Goal: Information Seeking & Learning: Check status

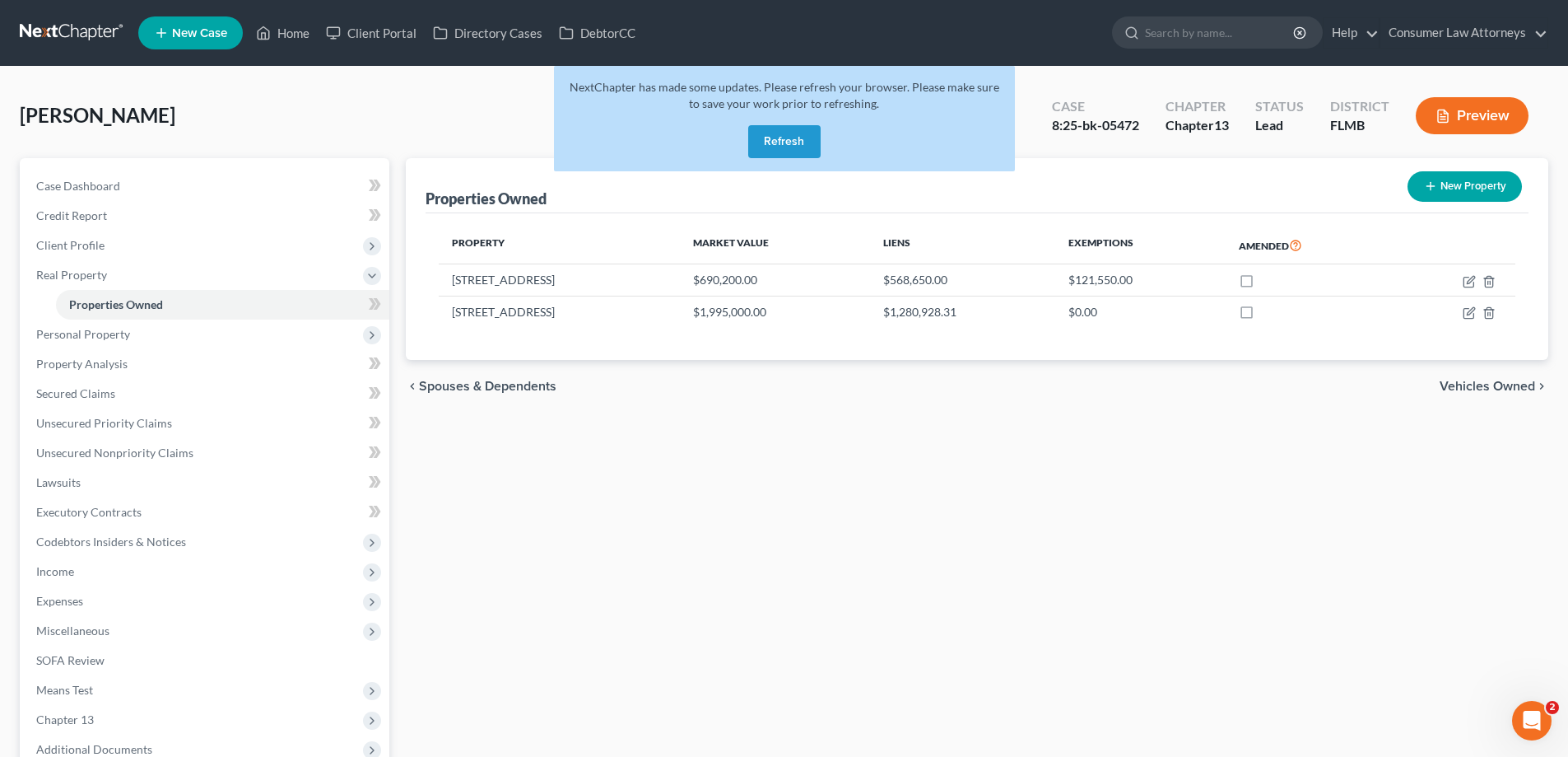
click at [789, 134] on button "Refresh" at bounding box center [784, 141] width 72 height 33
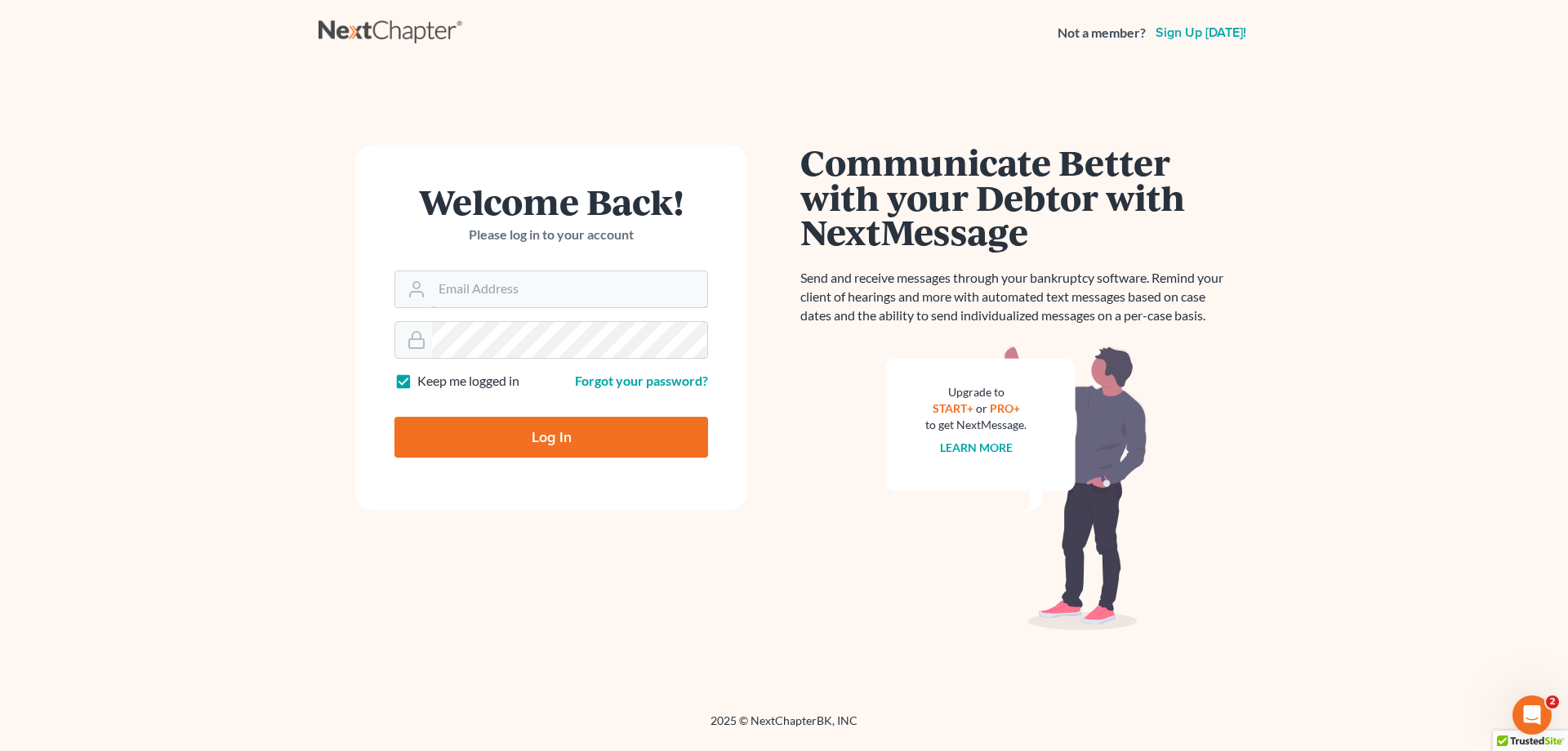
type input "[EMAIL_ADDRESS][DOMAIN_NAME]"
click at [546, 416] on div "Log In" at bounding box center [551, 431] width 313 height 54
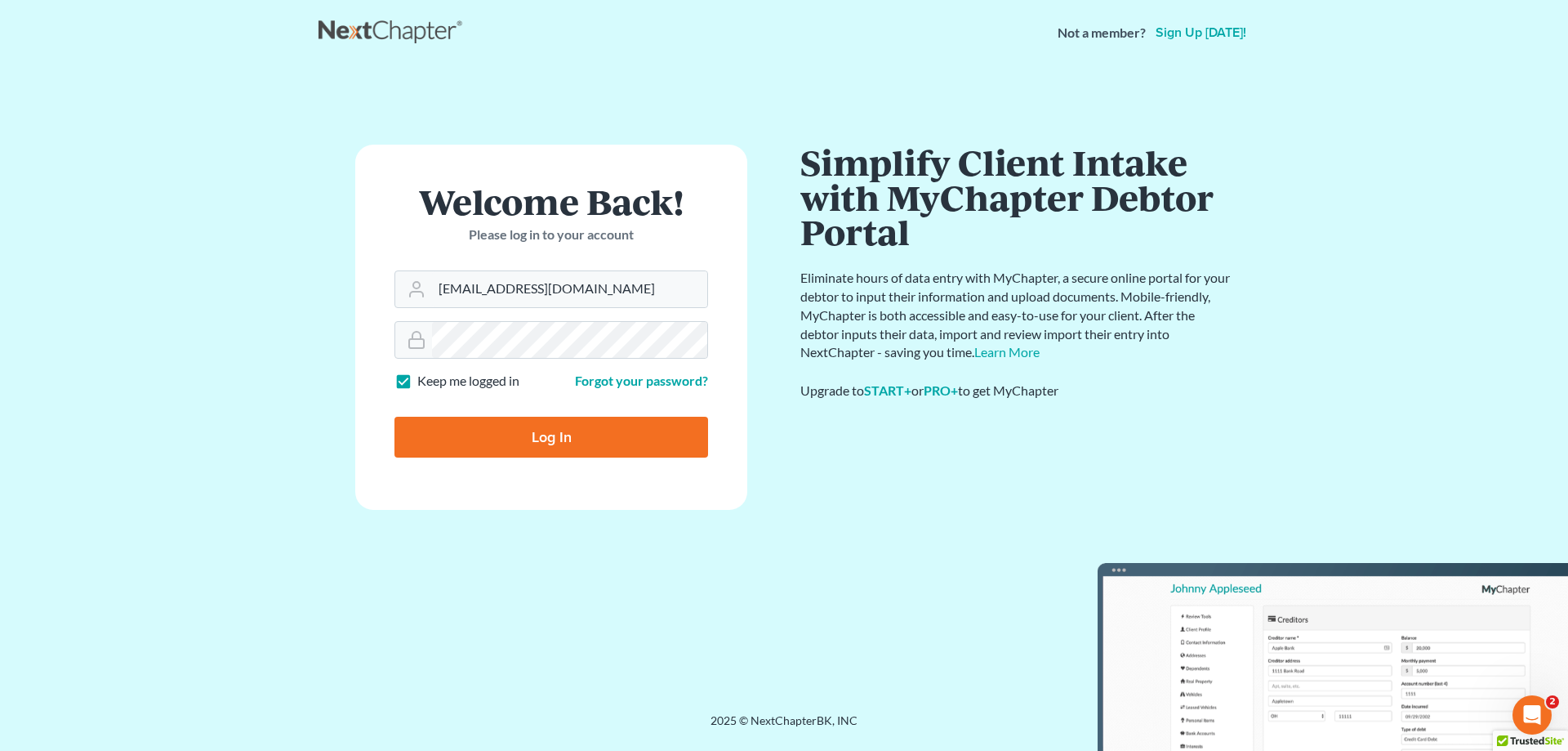
click at [546, 433] on input "Log In" at bounding box center [551, 437] width 313 height 41
type input "Thinking..."
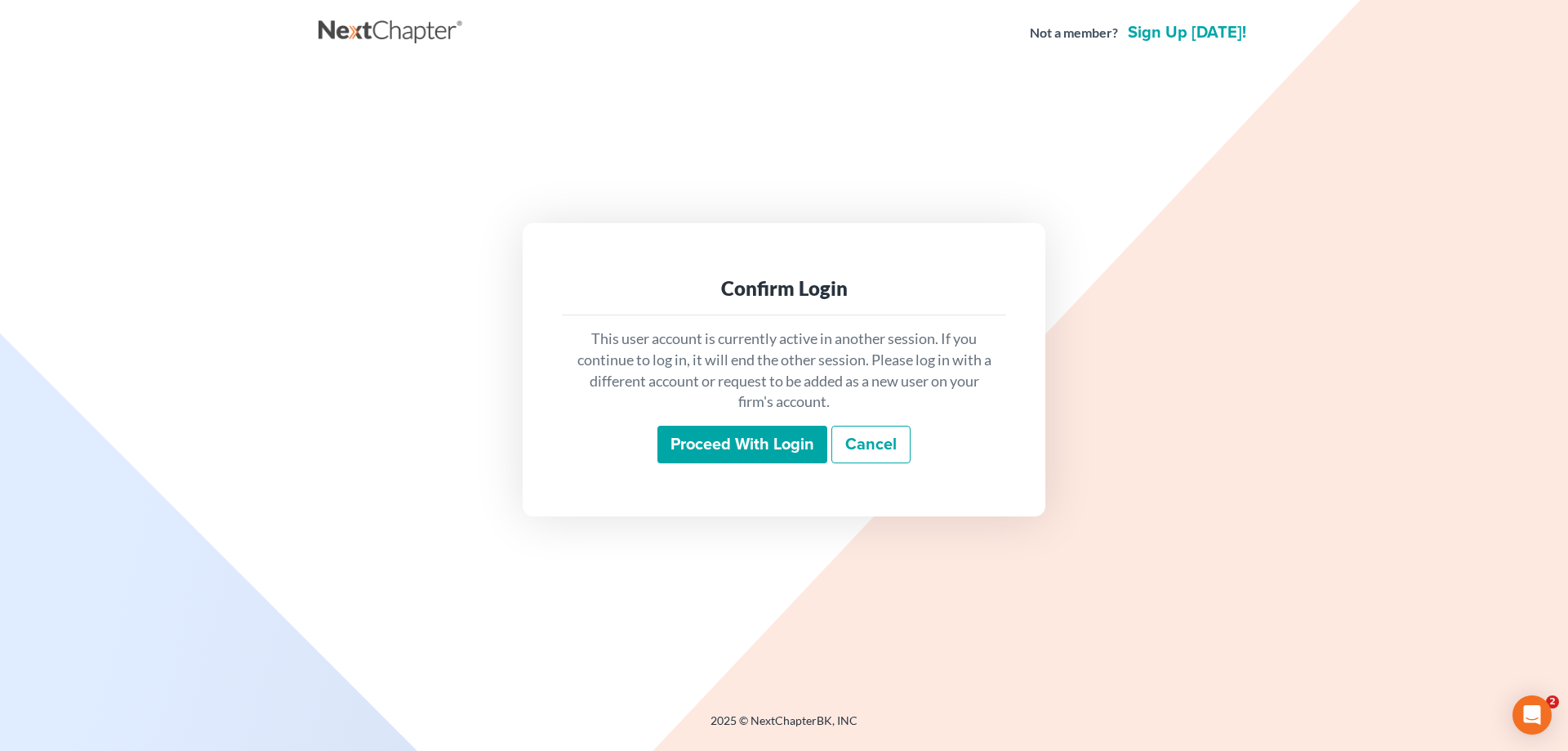
click at [770, 431] on input "Proceed with login" at bounding box center [742, 444] width 170 height 38
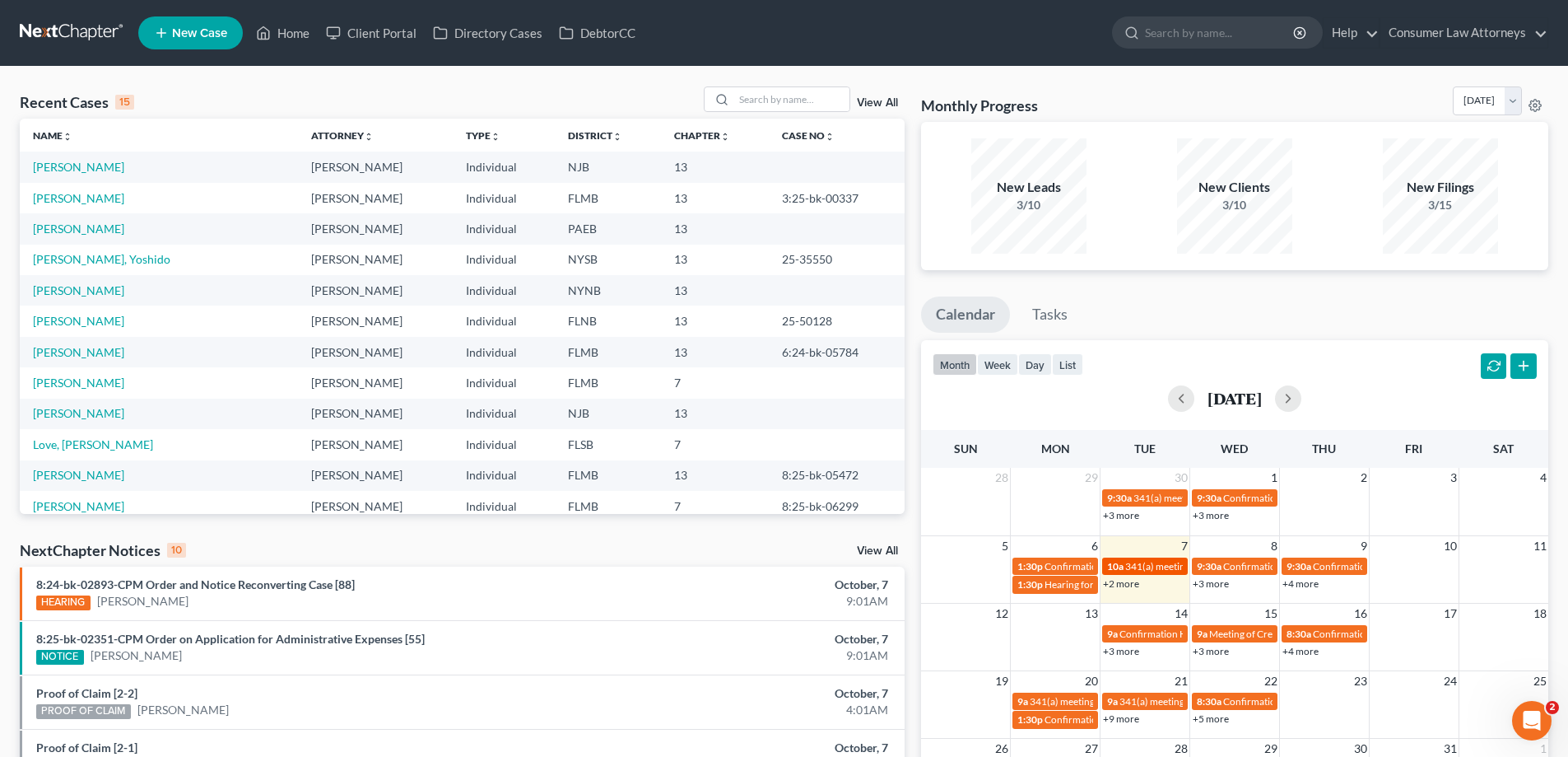
click at [1131, 563] on span "341(a) meeting for [PERSON_NAME]" at bounding box center [1205, 566] width 159 height 12
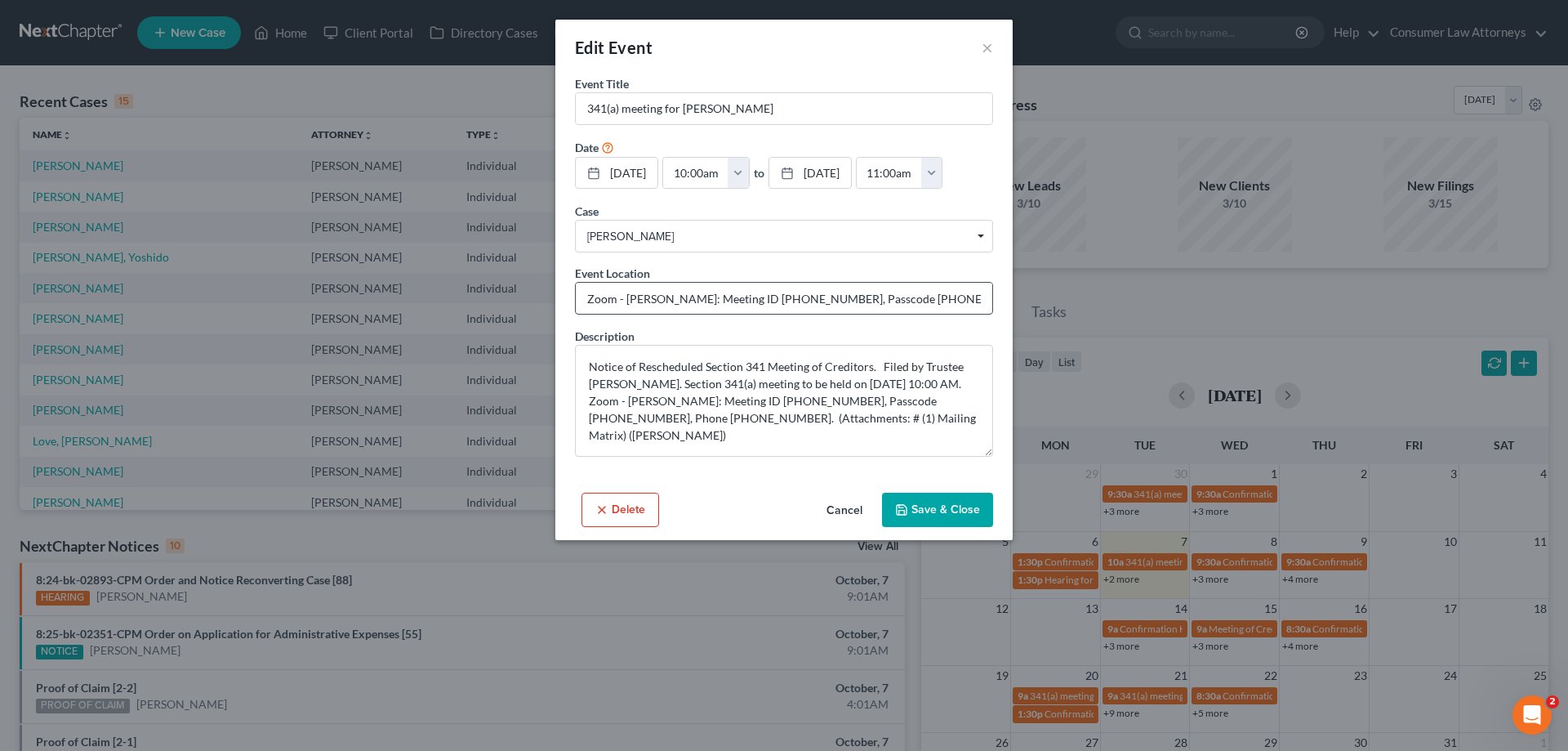
drag, startPoint x: 739, startPoint y: 297, endPoint x: 811, endPoint y: 294, distance: 72.1
click at [811, 294] on input "Zoom - [PERSON_NAME]: Meeting ID [PHONE_NUMBER], Passcode [PHONE_NUMBER], Phone…" at bounding box center [783, 299] width 416 height 31
drag, startPoint x: 865, startPoint y: 298, endPoint x: 928, endPoint y: 297, distance: 63.0
click at [928, 297] on input "Zoom - [PERSON_NAME]: Meeting ID [PHONE_NUMBER], Passcode [PHONE_NUMBER], Phone…" at bounding box center [783, 299] width 416 height 31
click at [845, 513] on button "Cancel" at bounding box center [844, 510] width 62 height 32
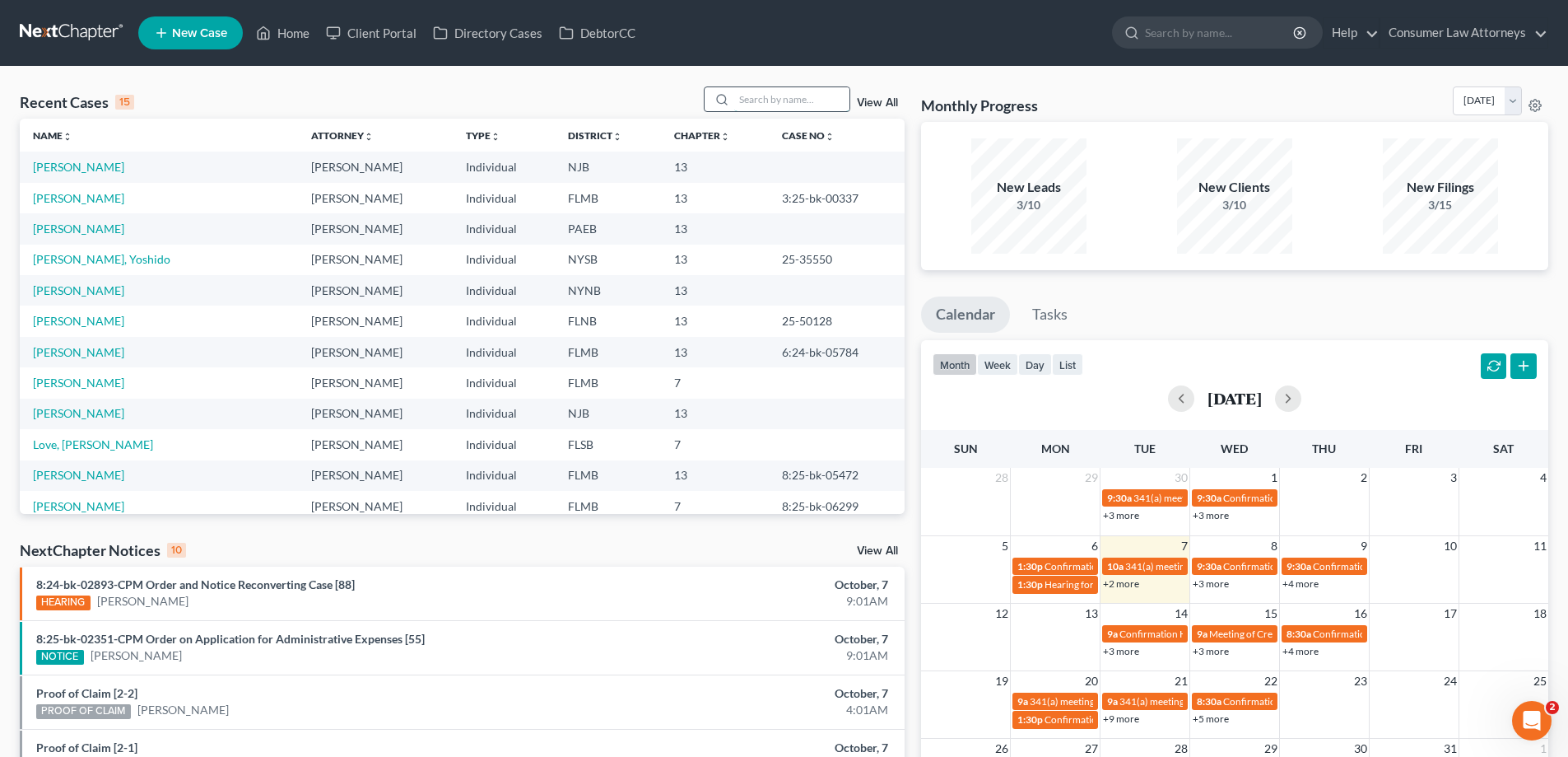
click at [796, 98] on input "search" at bounding box center [791, 99] width 115 height 24
type input "shamber"
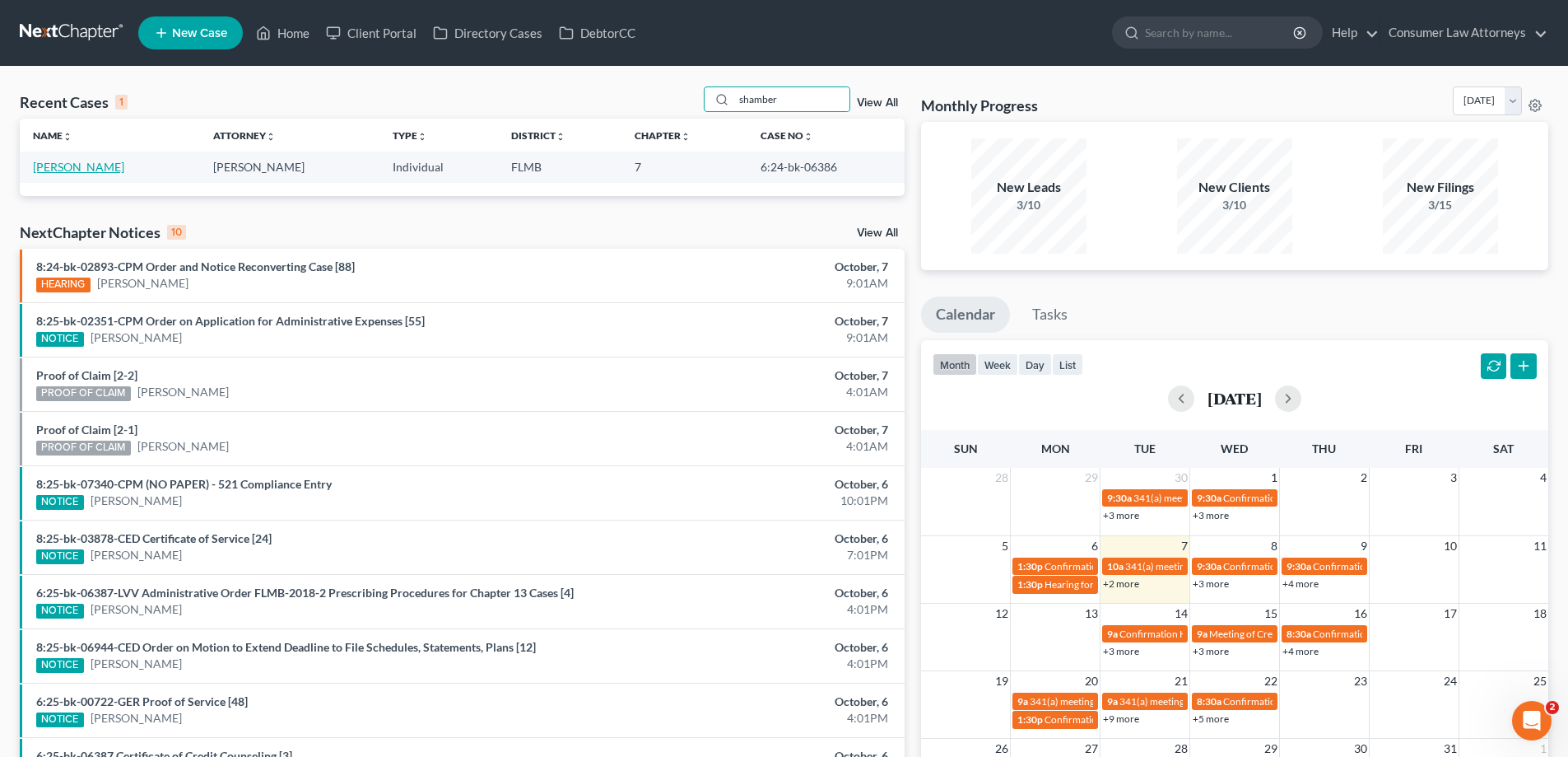
click at [86, 166] on link "[PERSON_NAME]" at bounding box center [78, 166] width 92 height 14
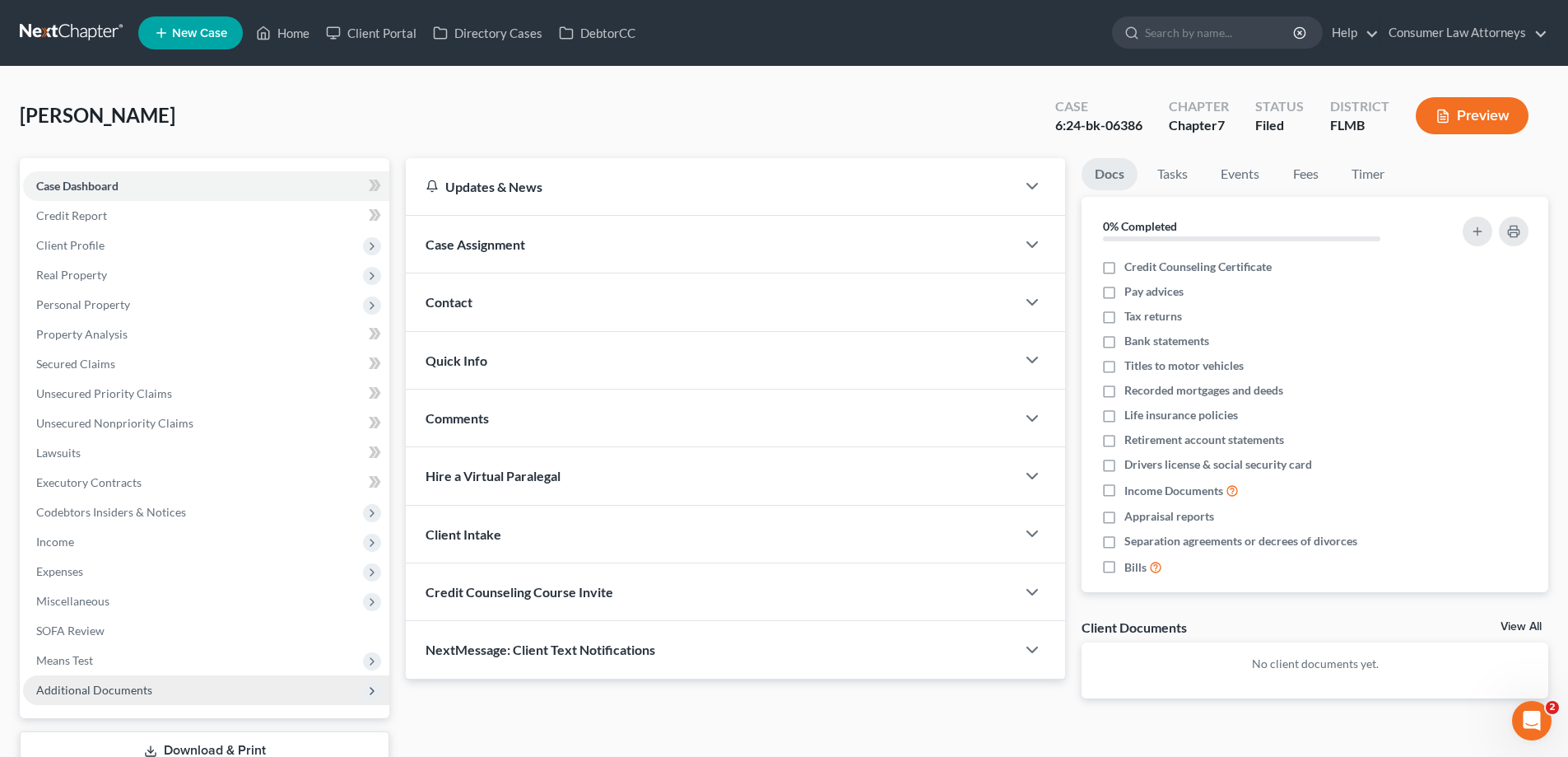
click at [141, 685] on span "Additional Documents" at bounding box center [94, 689] width 116 height 14
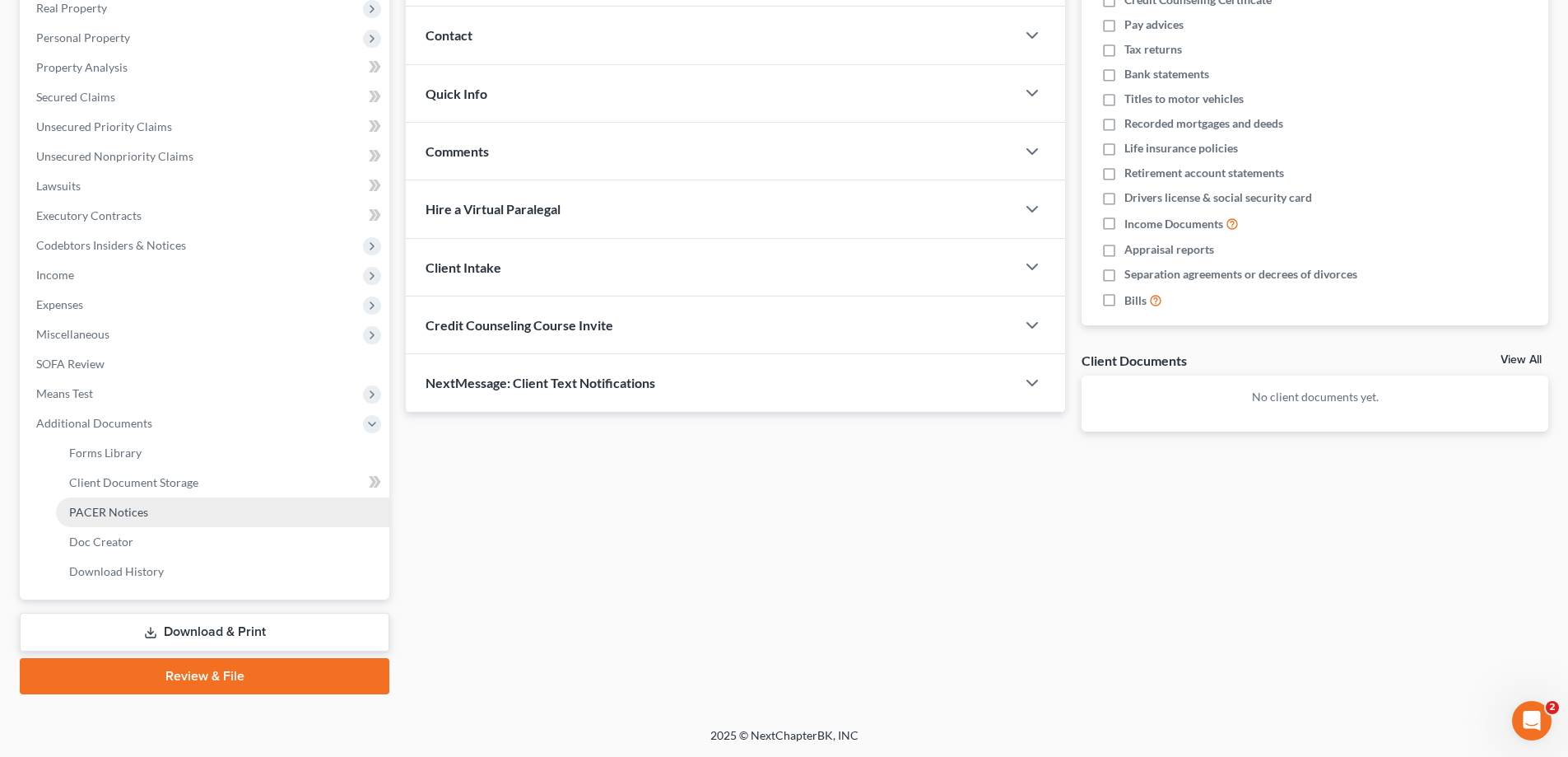
click at [142, 518] on link "PACER Notices" at bounding box center [223, 512] width 333 height 30
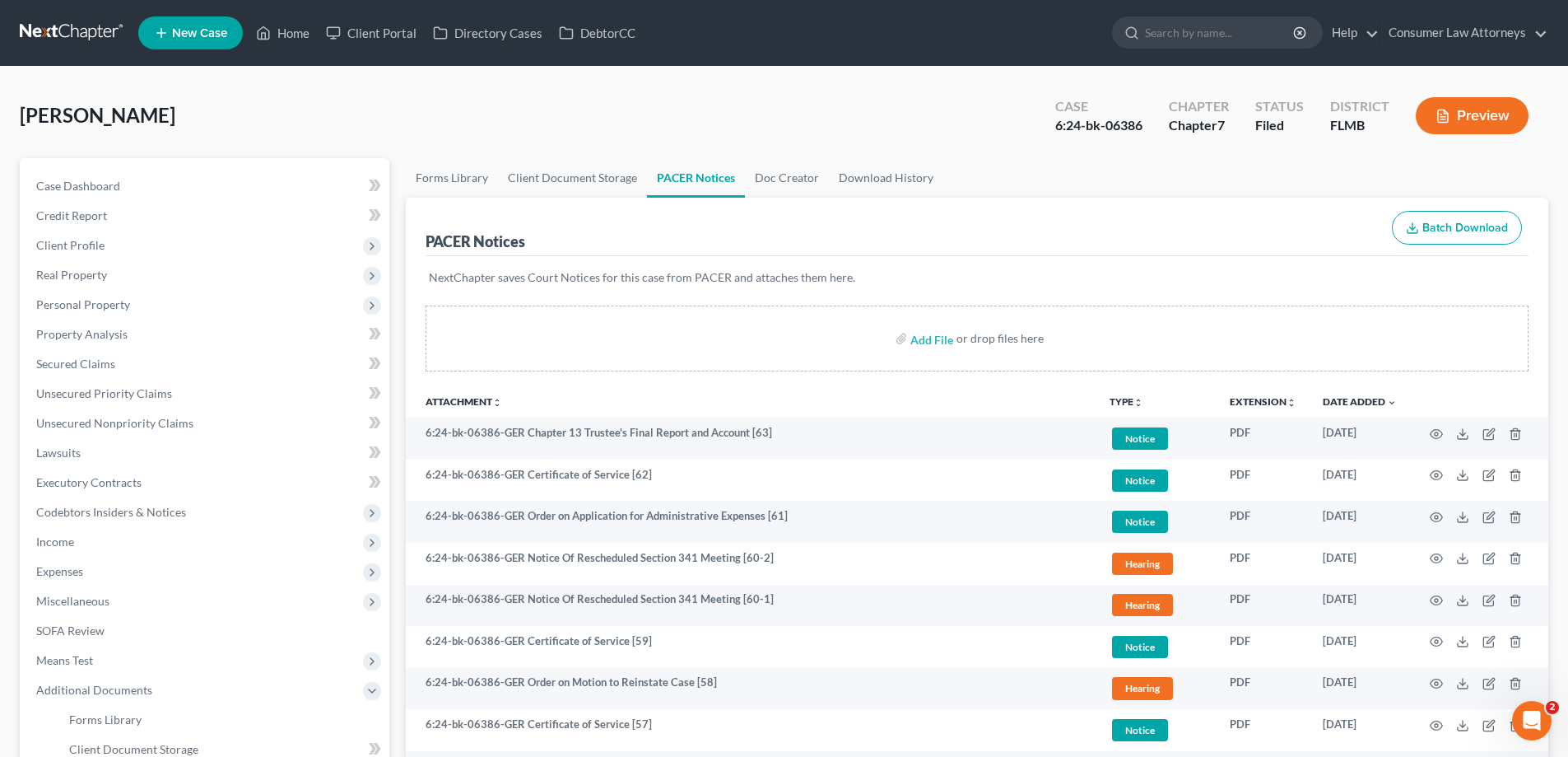
scroll to position [83, 0]
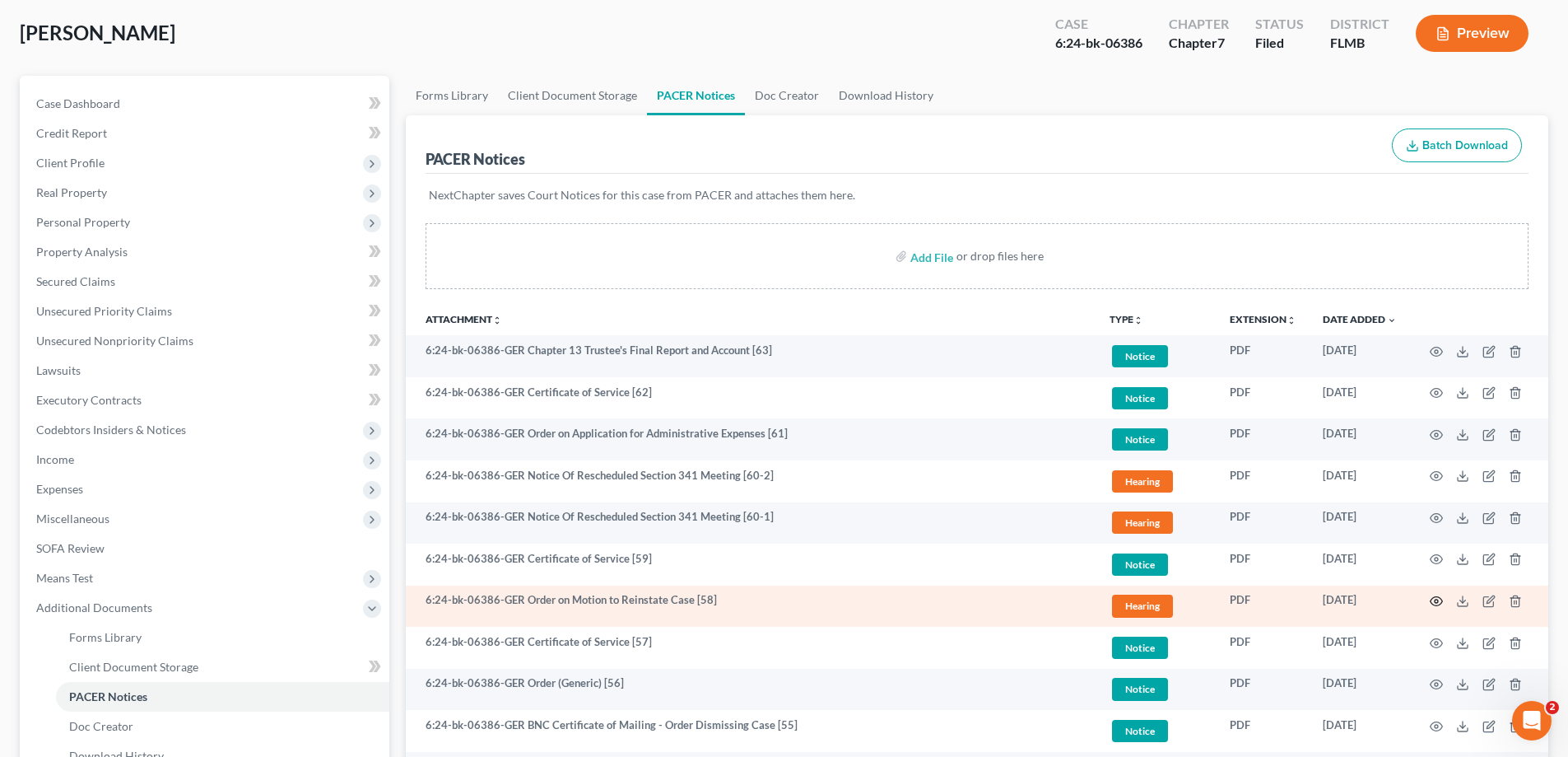
click at [1436, 601] on icon "button" at bounding box center [1436, 600] width 13 height 13
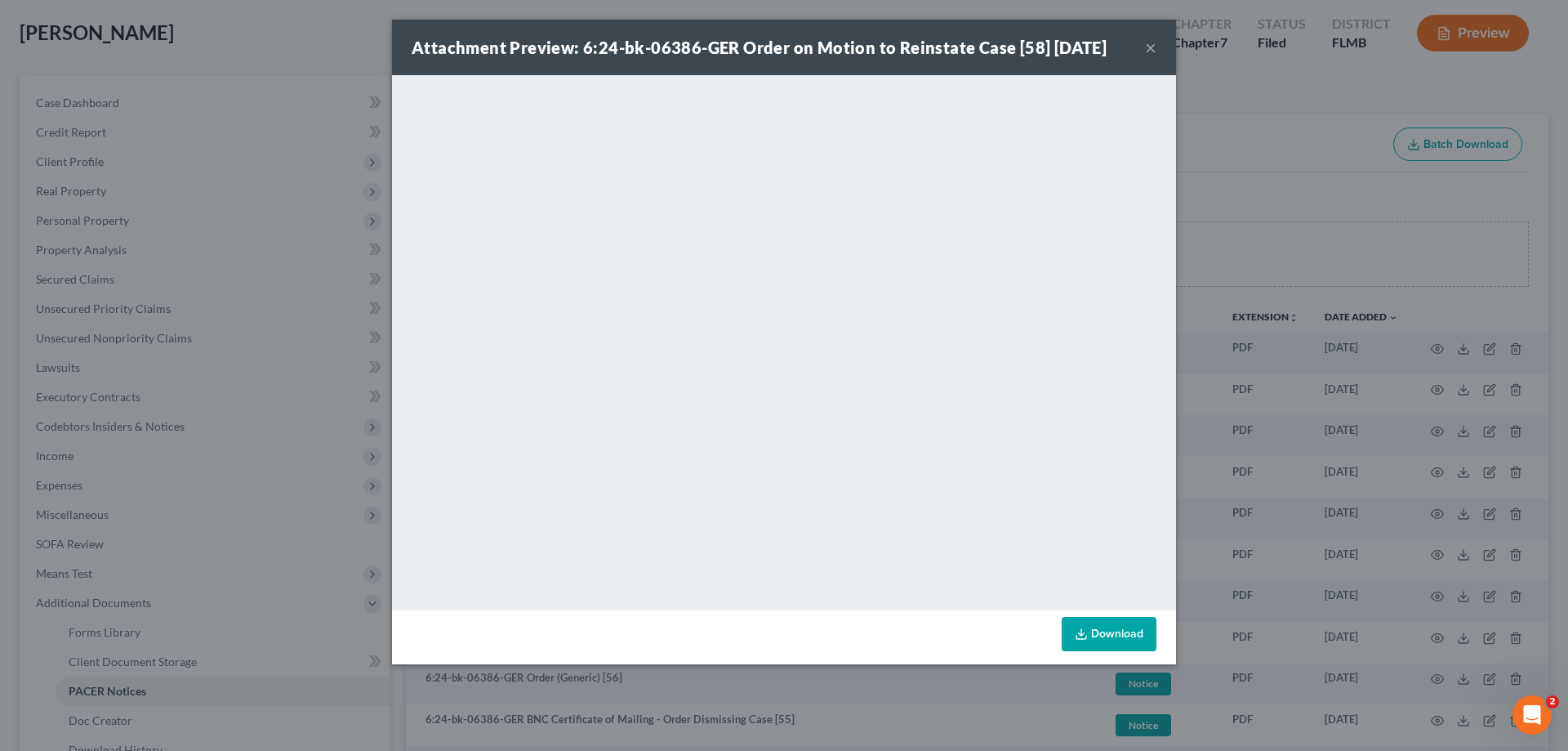
click at [1307, 241] on div "Attachment Preview: 6:24-bk-06386-GER Order on Motion to Reinstate Case [58] [D…" at bounding box center [784, 376] width 1568 height 751
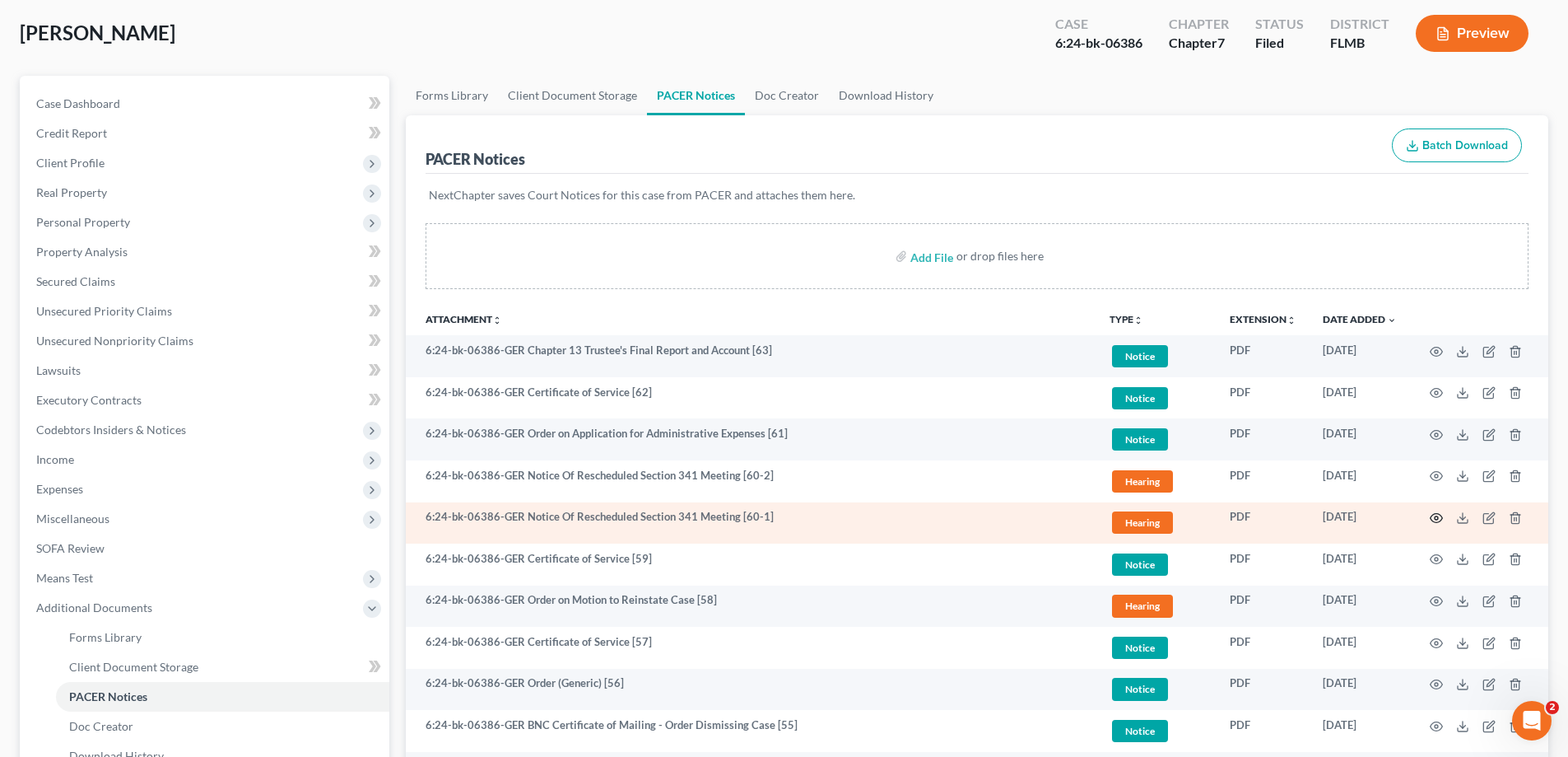
click at [1439, 516] on icon "button" at bounding box center [1436, 518] width 13 height 13
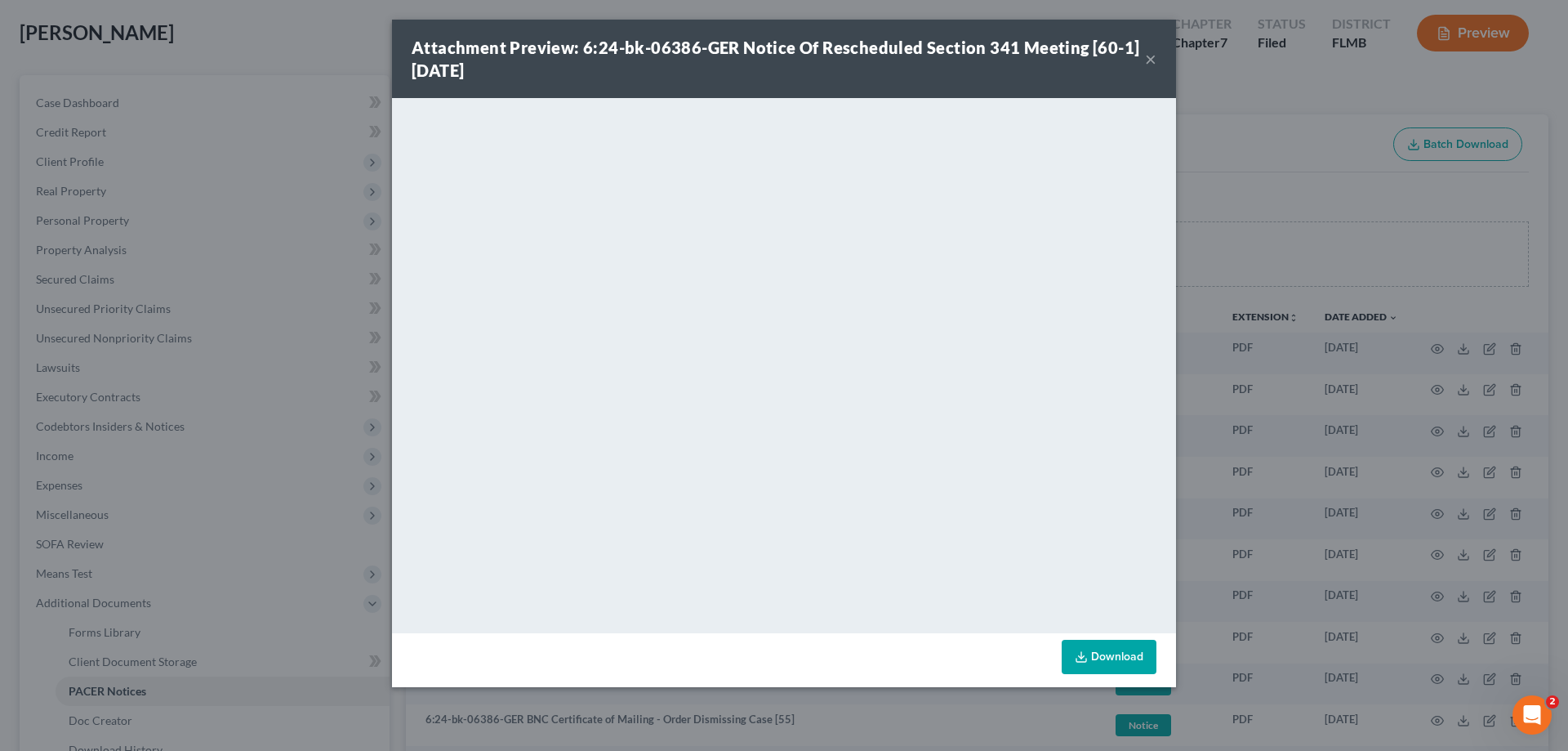
click at [1298, 229] on div "Attachment Preview: 6:24-bk-06386-GER Notice Of Rescheduled Section 341 Meeting…" at bounding box center [784, 376] width 1568 height 751
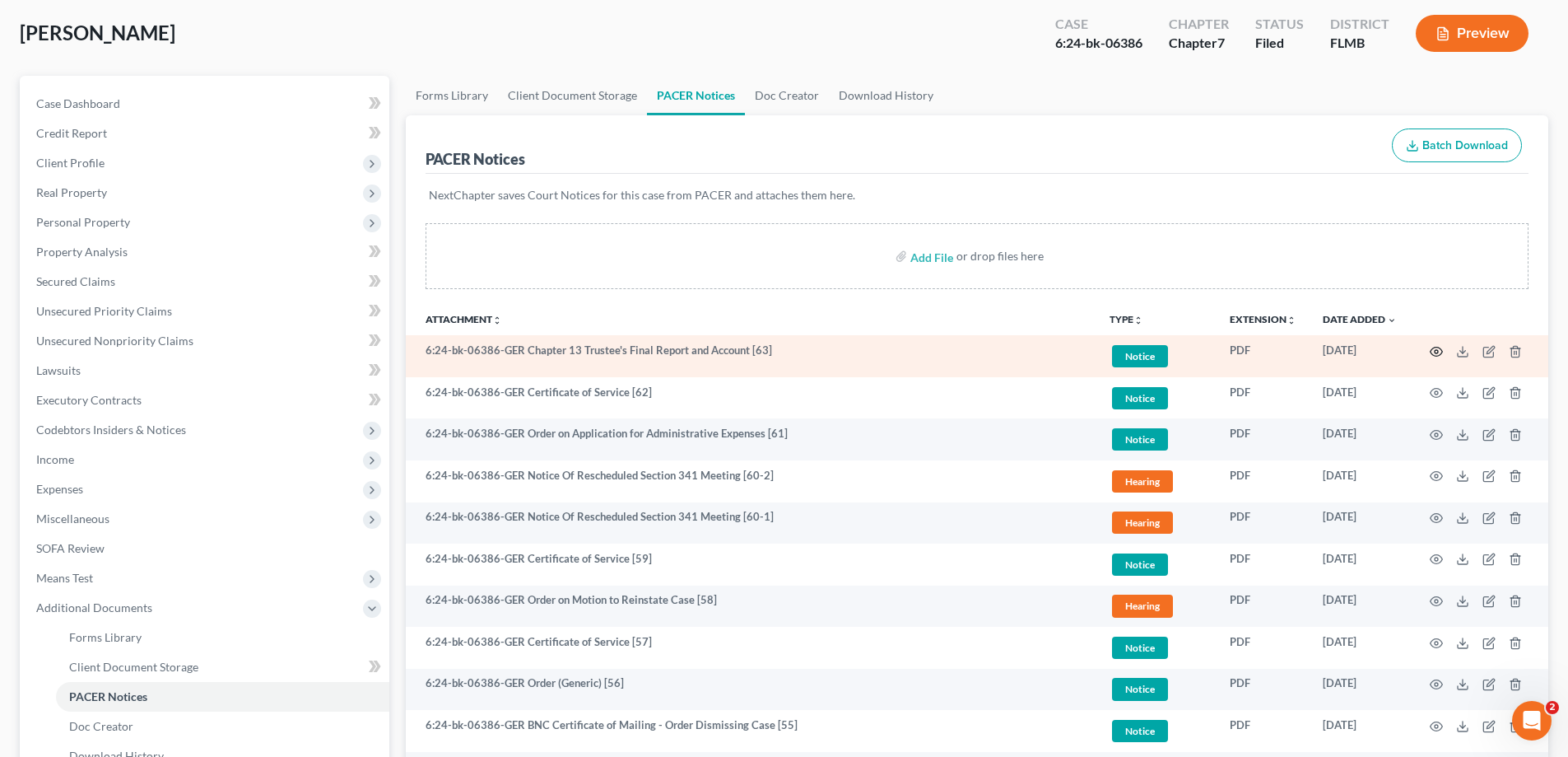
click at [1438, 350] on circle "button" at bounding box center [1436, 352] width 4 height 4
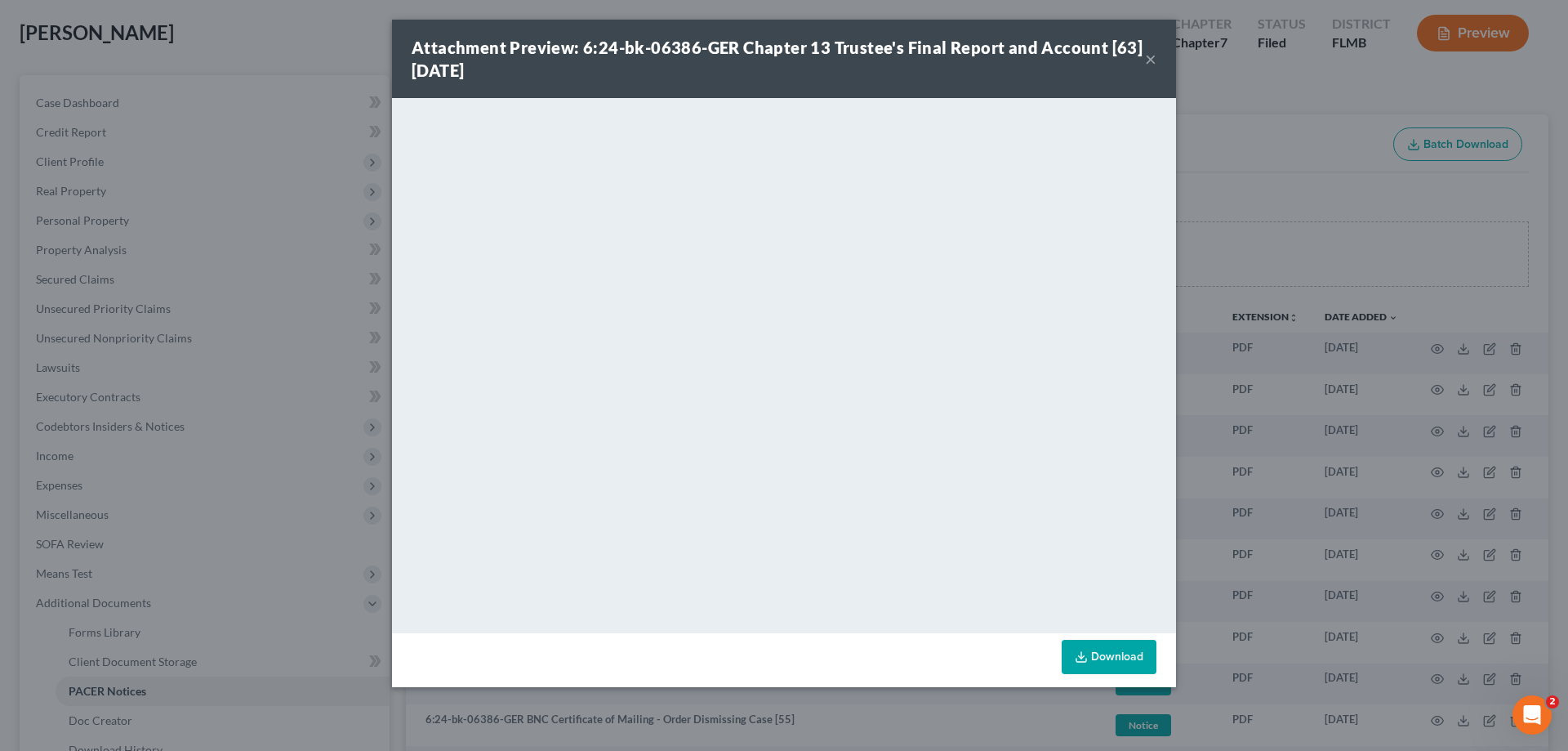
click at [1338, 203] on div "Attachment Preview: 6:24-bk-06386-GER Chapter 13 Trustee's Final Report and Acc…" at bounding box center [784, 376] width 1568 height 751
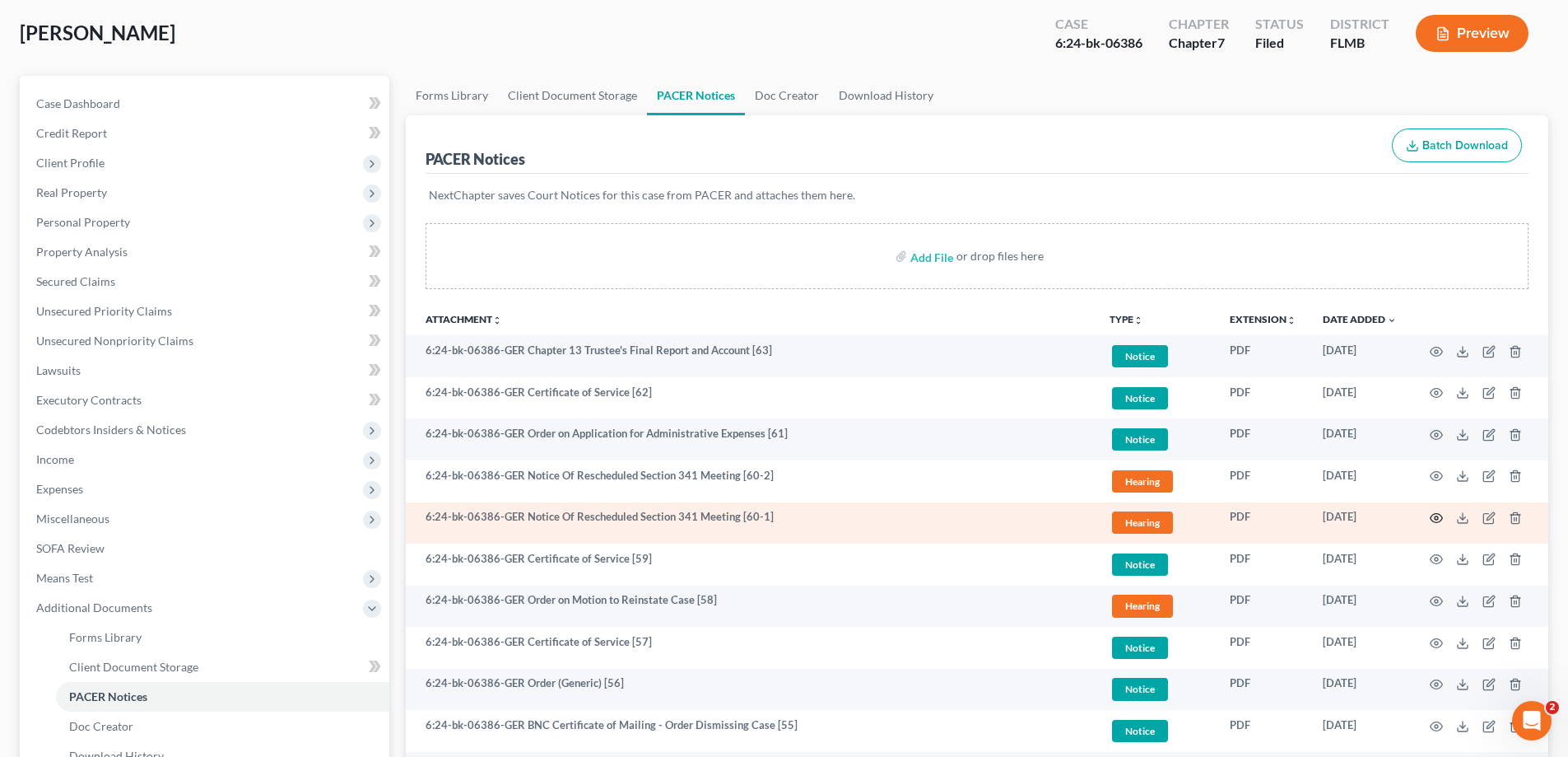
click at [1435, 515] on icon "button" at bounding box center [1436, 518] width 13 height 13
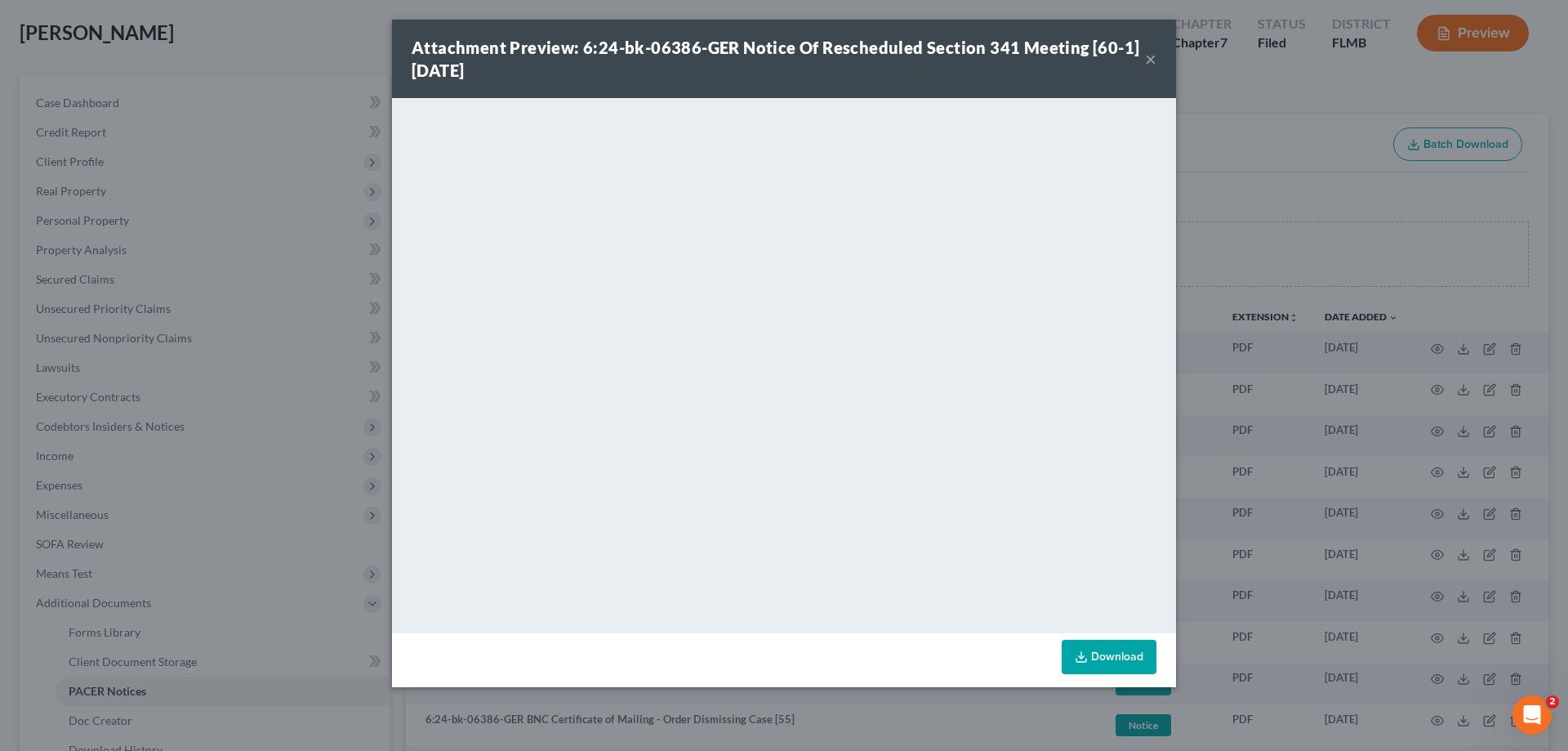
click at [1259, 260] on div "Attachment Preview: 6:24-bk-06386-GER Notice Of Rescheduled Section 341 Meeting…" at bounding box center [784, 376] width 1568 height 751
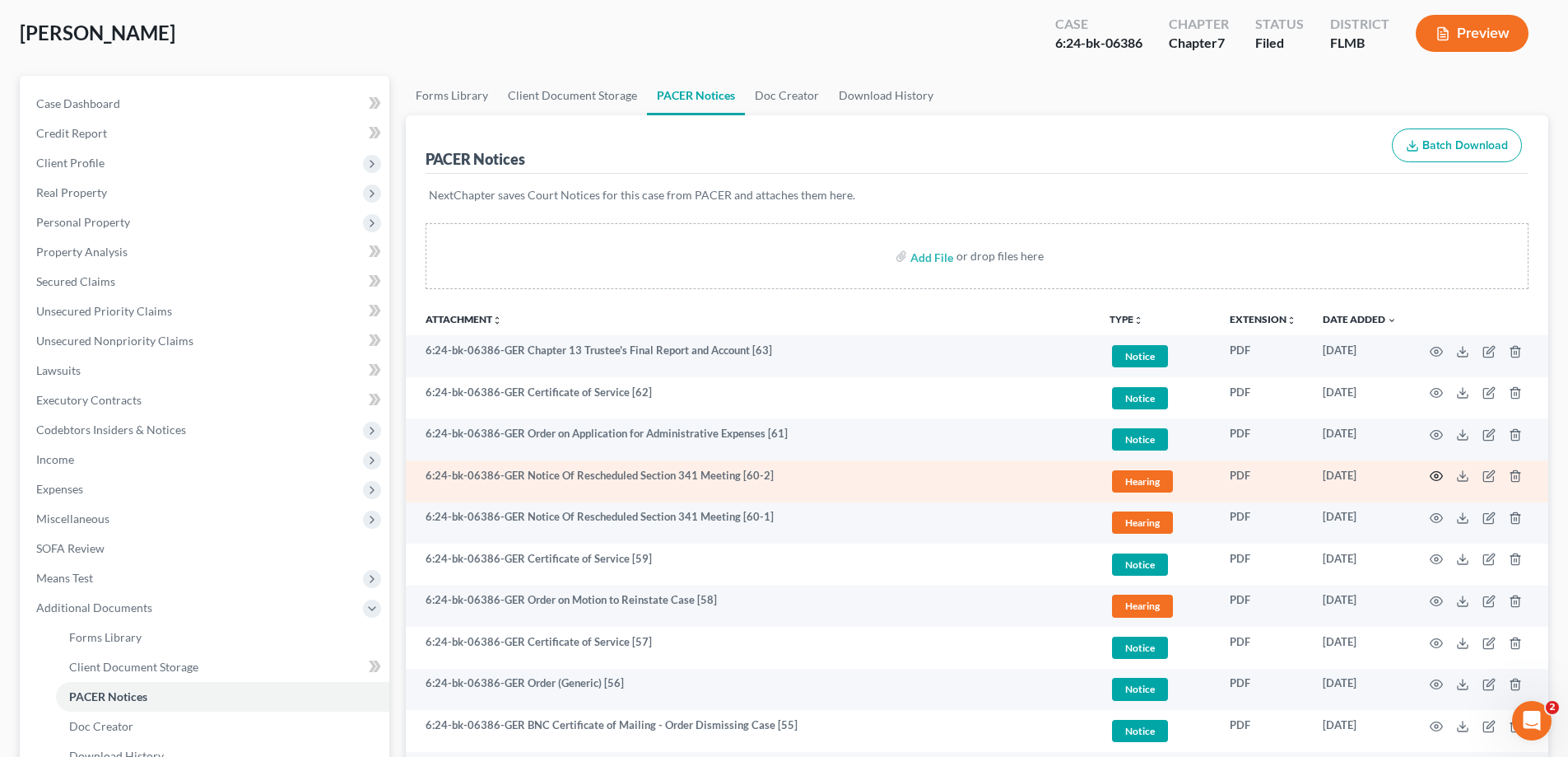
click at [1432, 475] on icon "button" at bounding box center [1437, 476] width 12 height 9
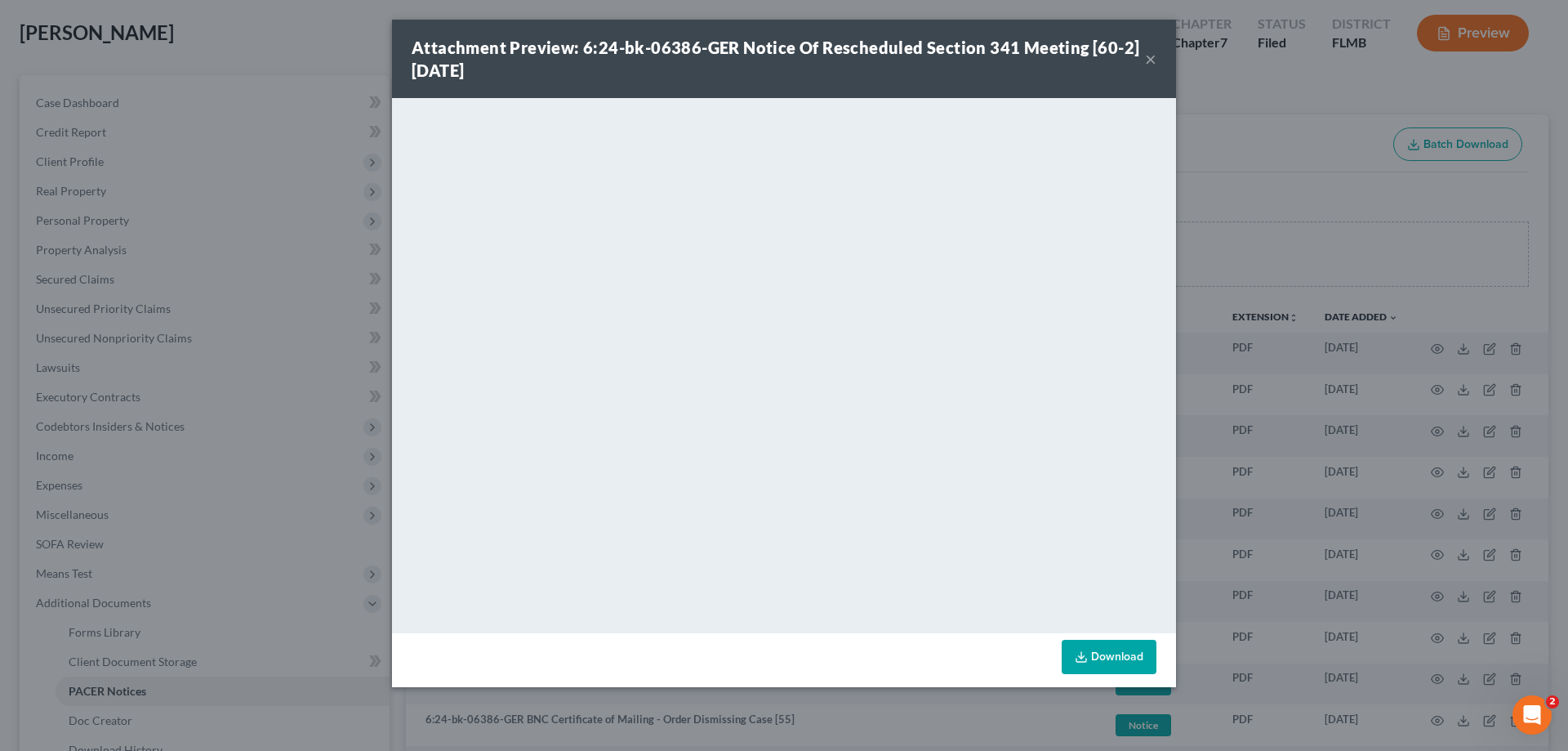
click at [1286, 257] on div "Attachment Preview: 6:24-bk-06386-GER Notice Of Rescheduled Section 341 Meeting…" at bounding box center [784, 376] width 1568 height 751
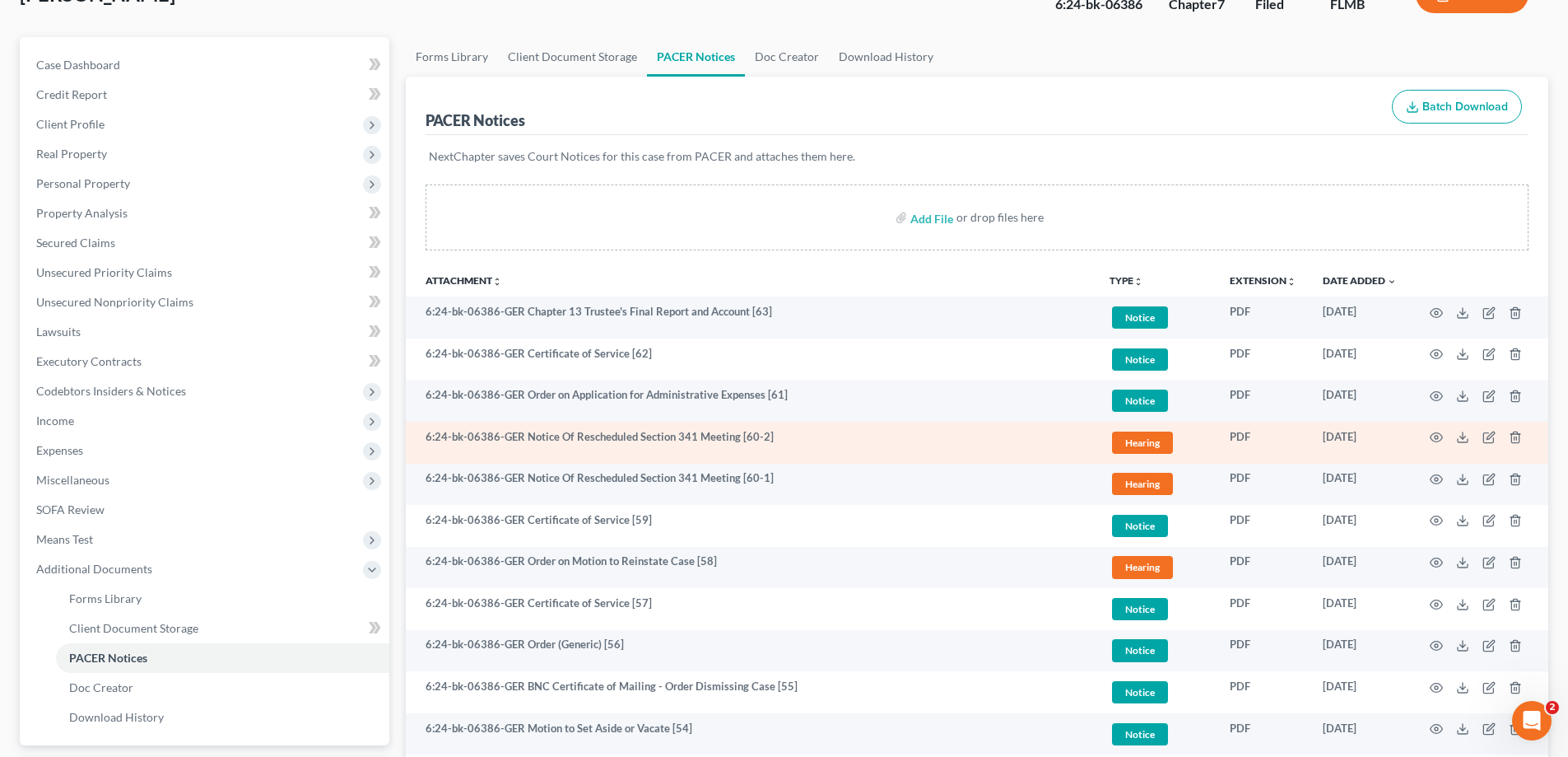
scroll to position [0, 0]
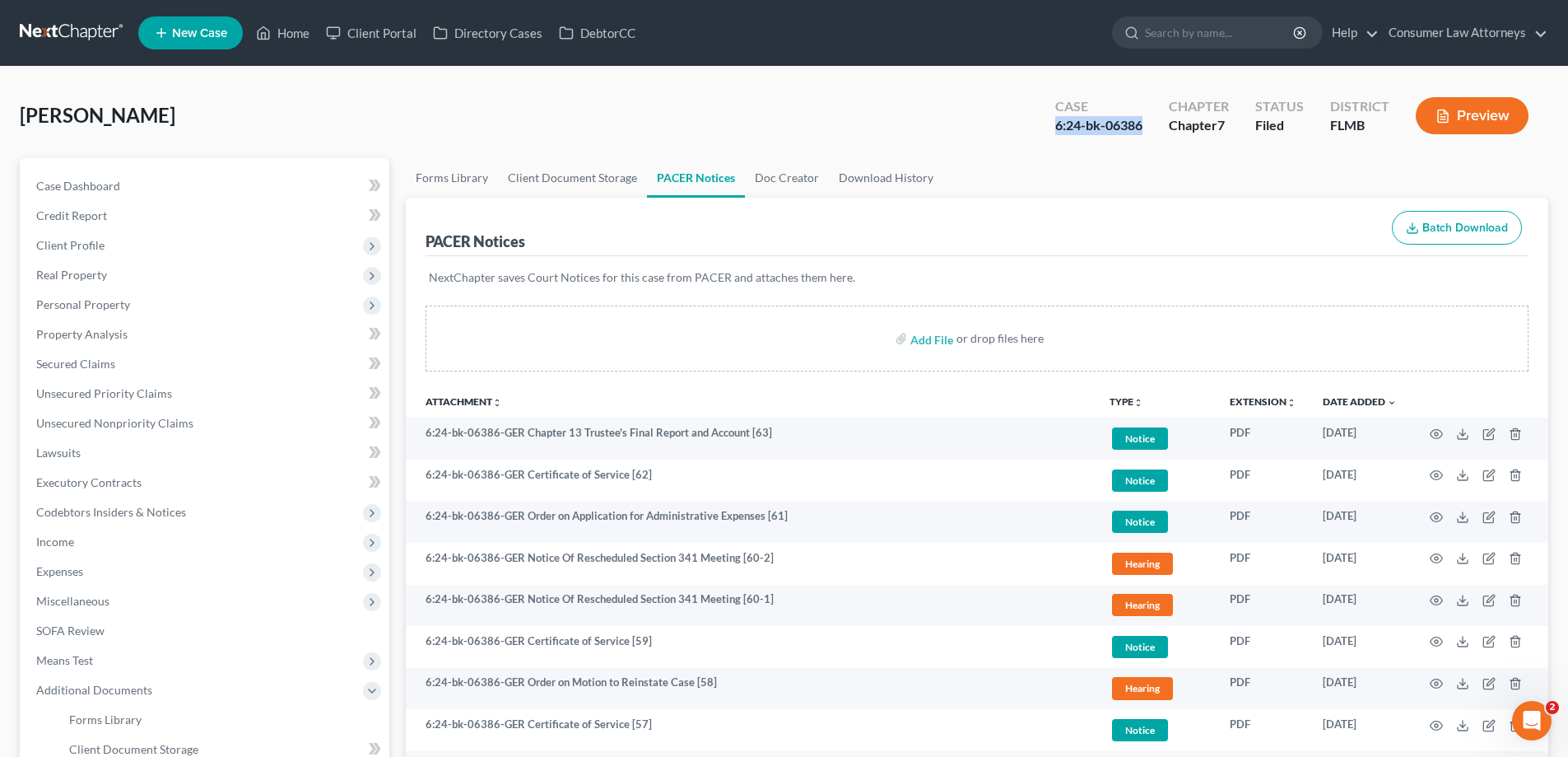
drag, startPoint x: 1050, startPoint y: 129, endPoint x: 1148, endPoint y: 128, distance: 98.0
click at [1148, 128] on div "Case 6:24-bk-06386" at bounding box center [1098, 117] width 114 height 48
copy div "6:24-bk-06386"
drag, startPoint x: 116, startPoint y: 320, endPoint x: 121, endPoint y: 307, distance: 13.9
click at [116, 320] on link "Property Analysis" at bounding box center [206, 334] width 366 height 30
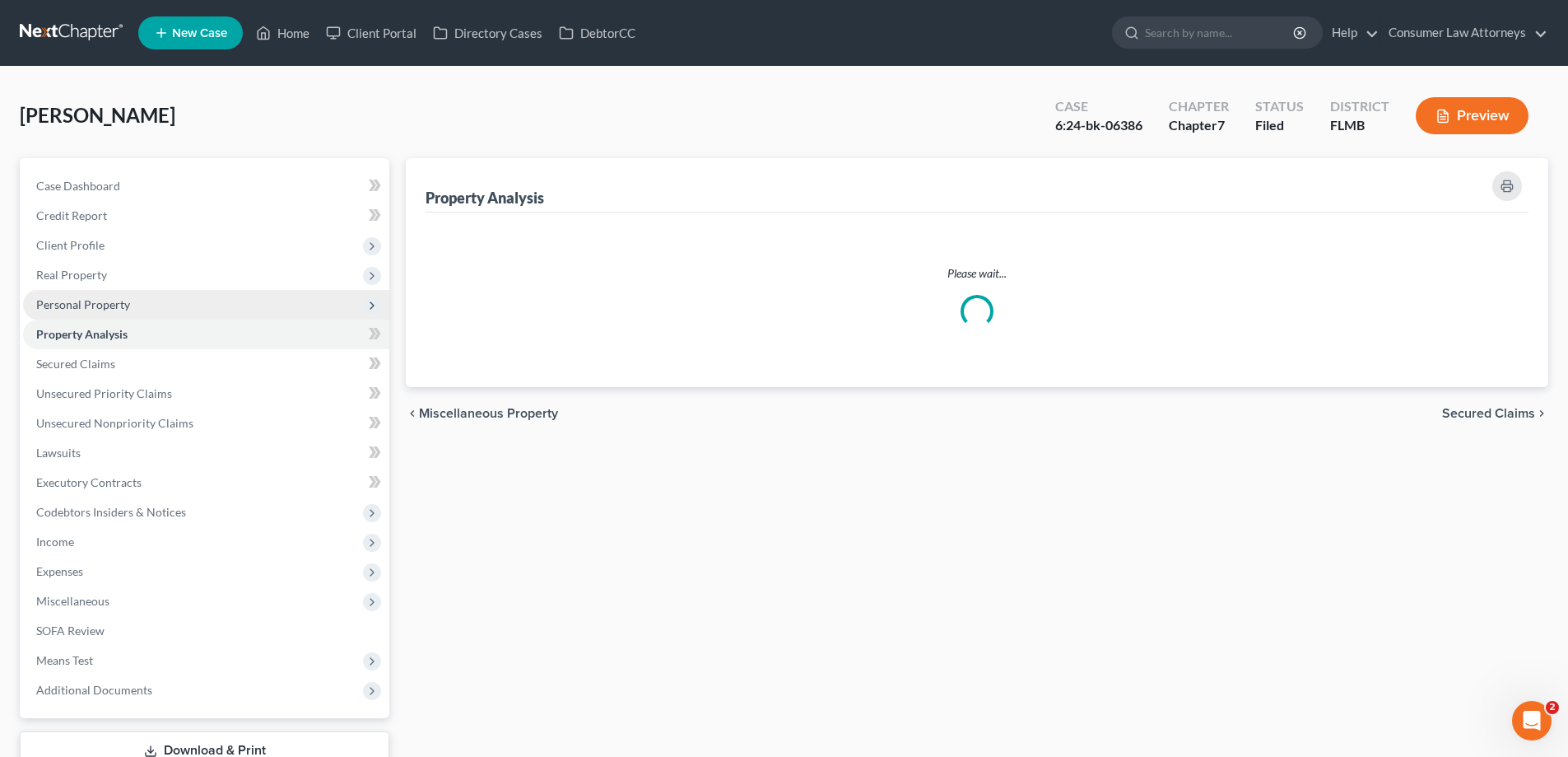
click at [121, 307] on span "Personal Property" at bounding box center [83, 305] width 94 height 14
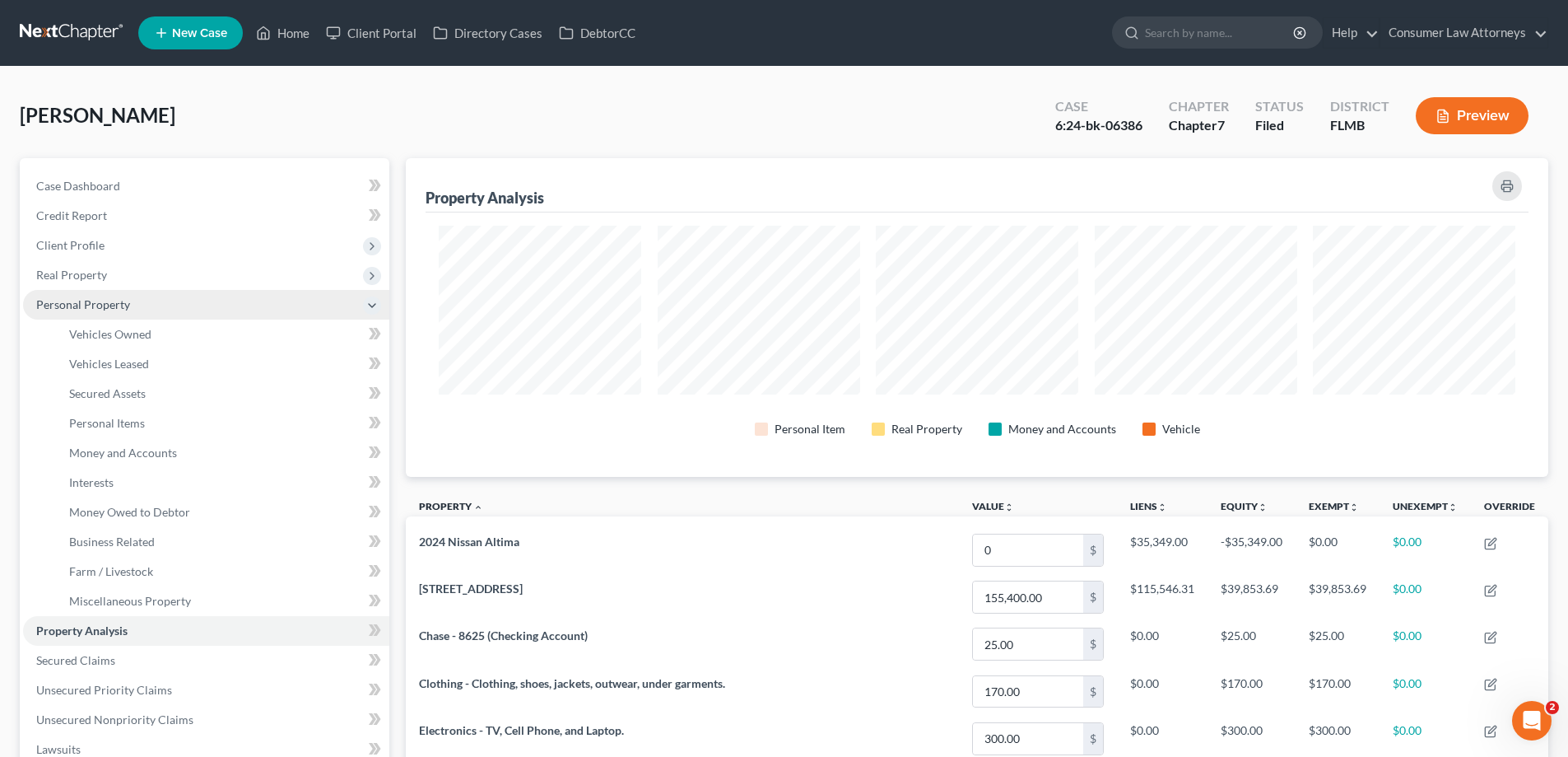
scroll to position [319, 1142]
click at [180, 328] on link "Vehicles Owned" at bounding box center [223, 334] width 333 height 30
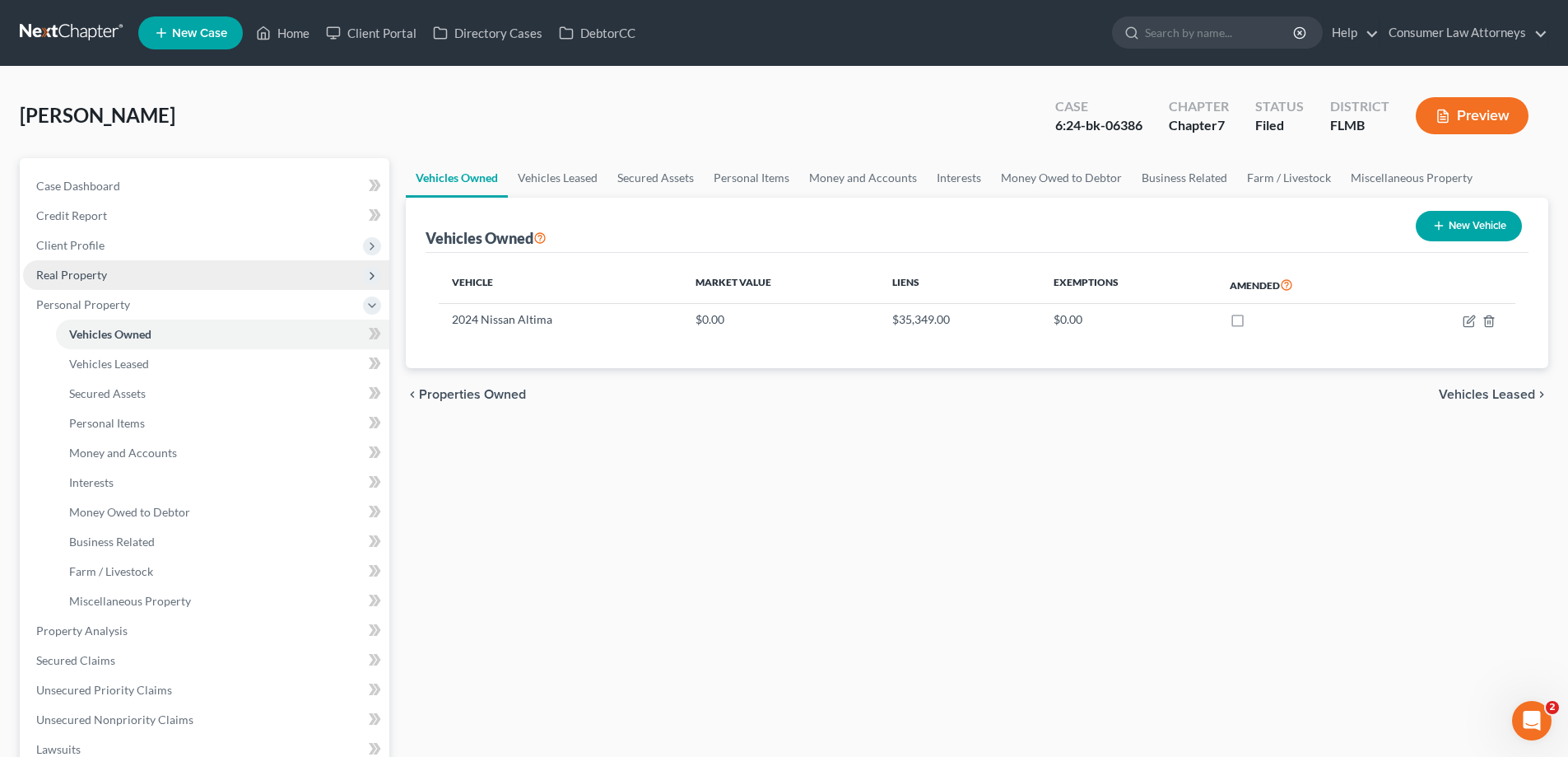
click at [93, 270] on span "Real Property" at bounding box center [71, 275] width 70 height 14
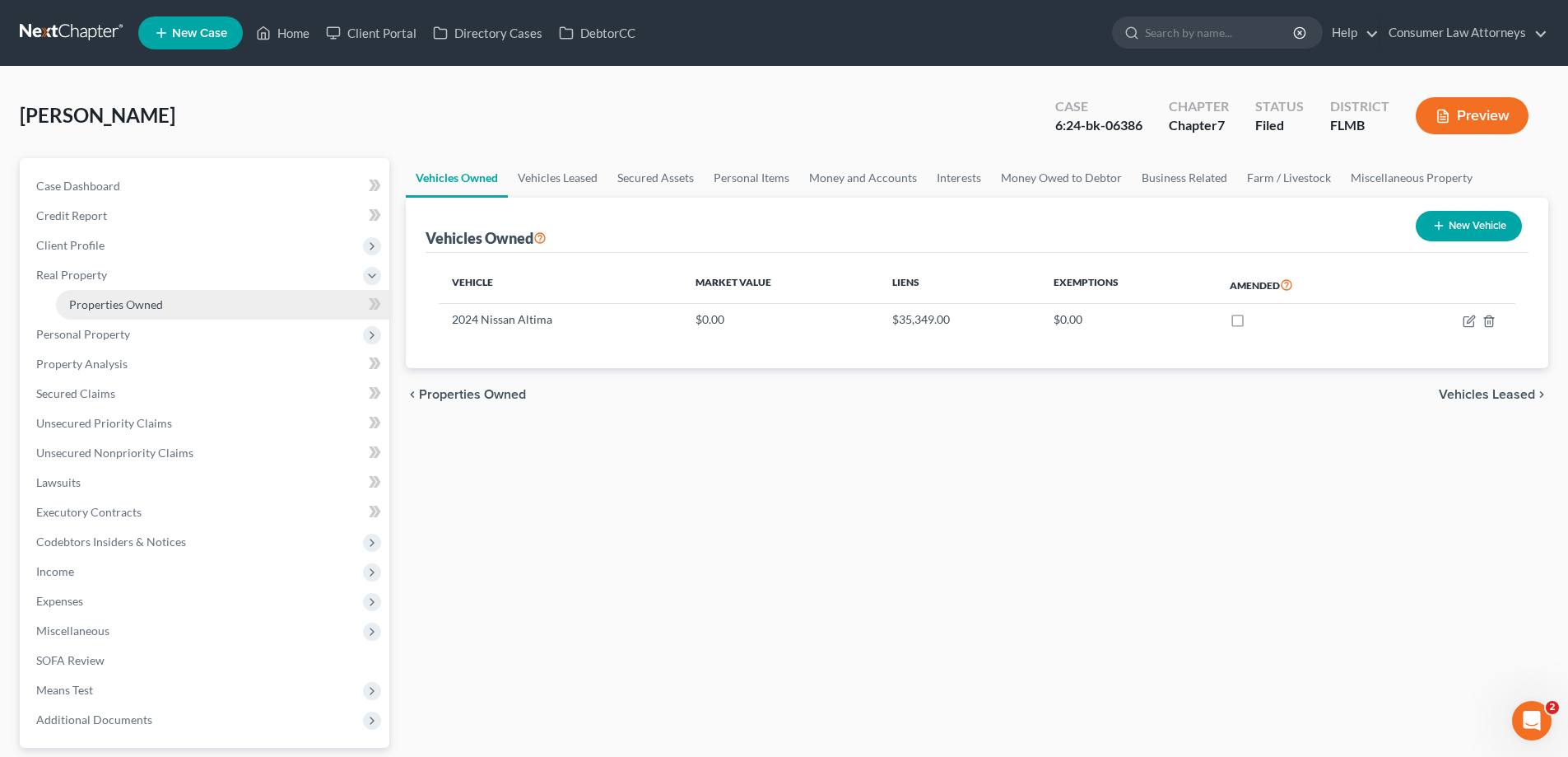
click at [180, 306] on link "Properties Owned" at bounding box center [223, 305] width 333 height 30
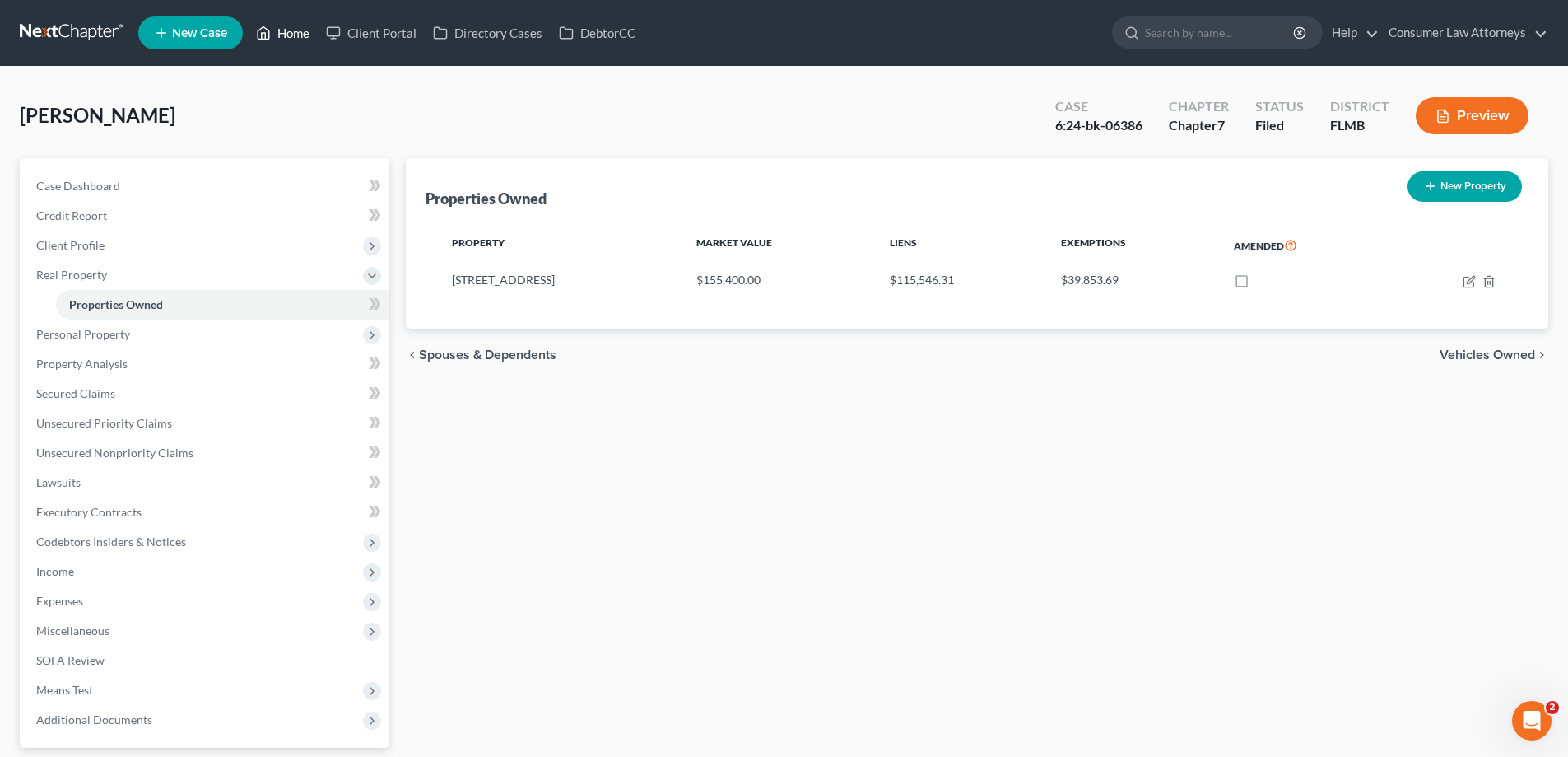
click at [283, 38] on link "Home" at bounding box center [283, 33] width 70 height 30
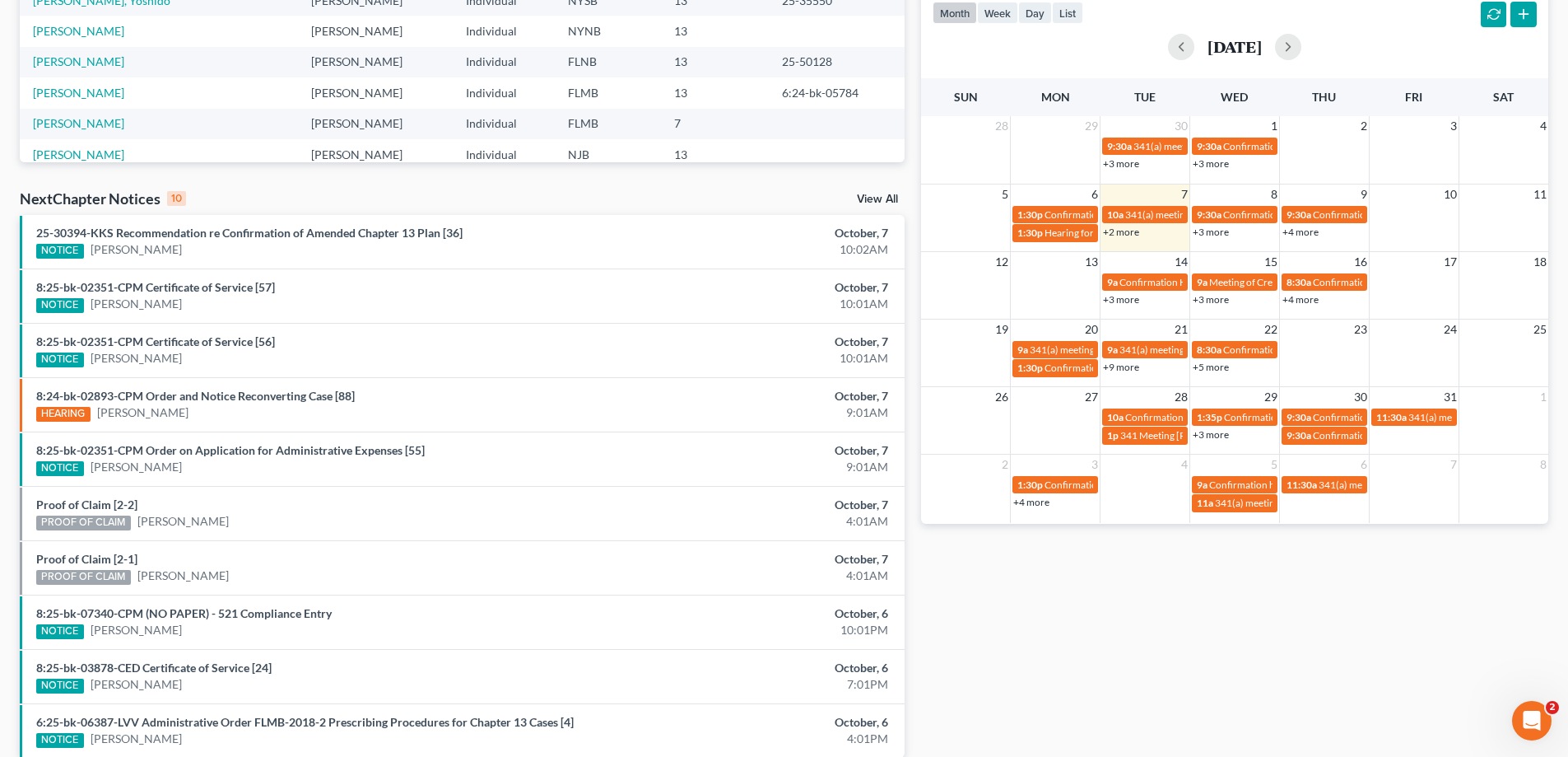
scroll to position [428, 0]
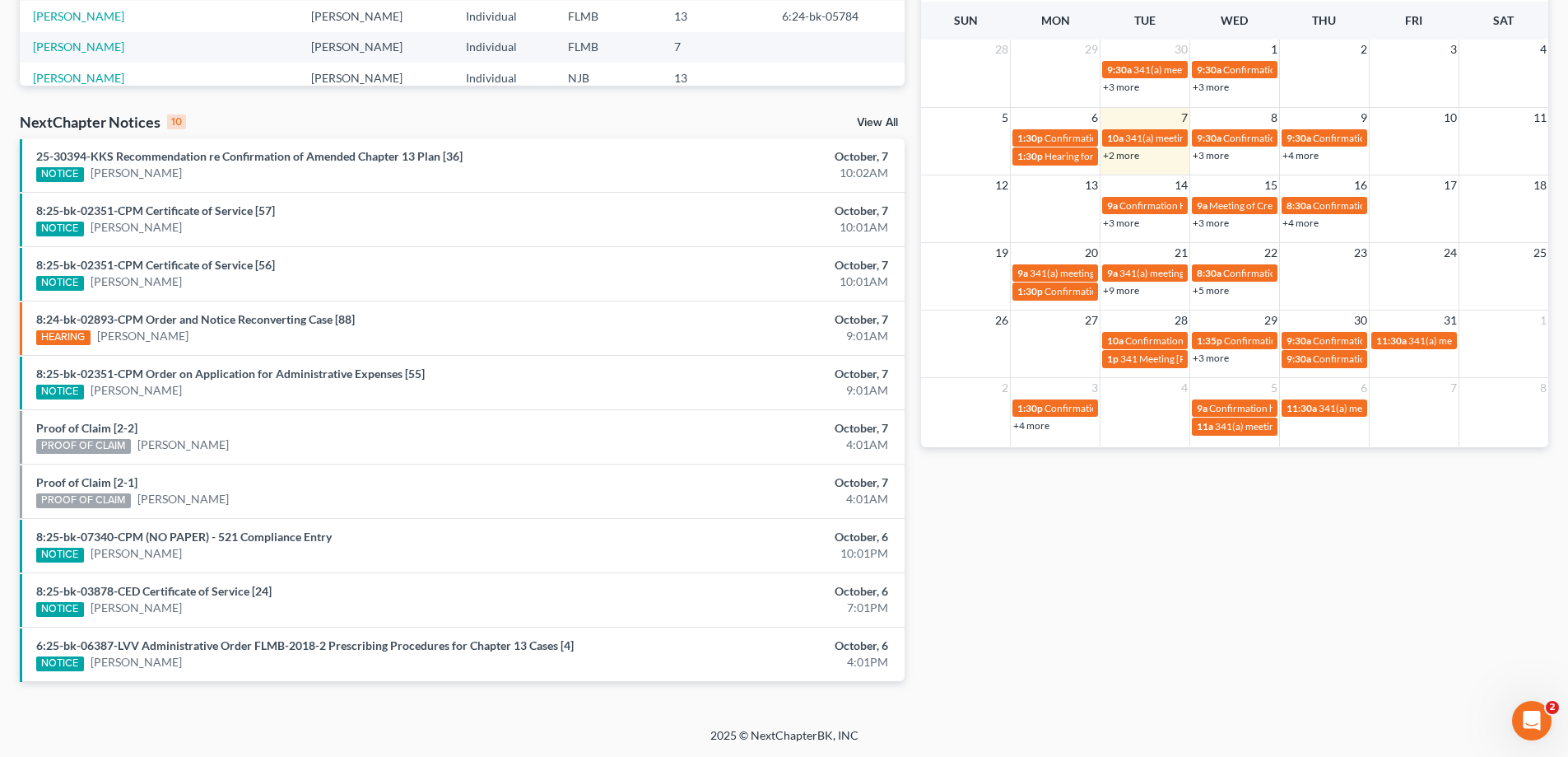
click at [1134, 159] on link "+2 more" at bounding box center [1120, 155] width 36 height 12
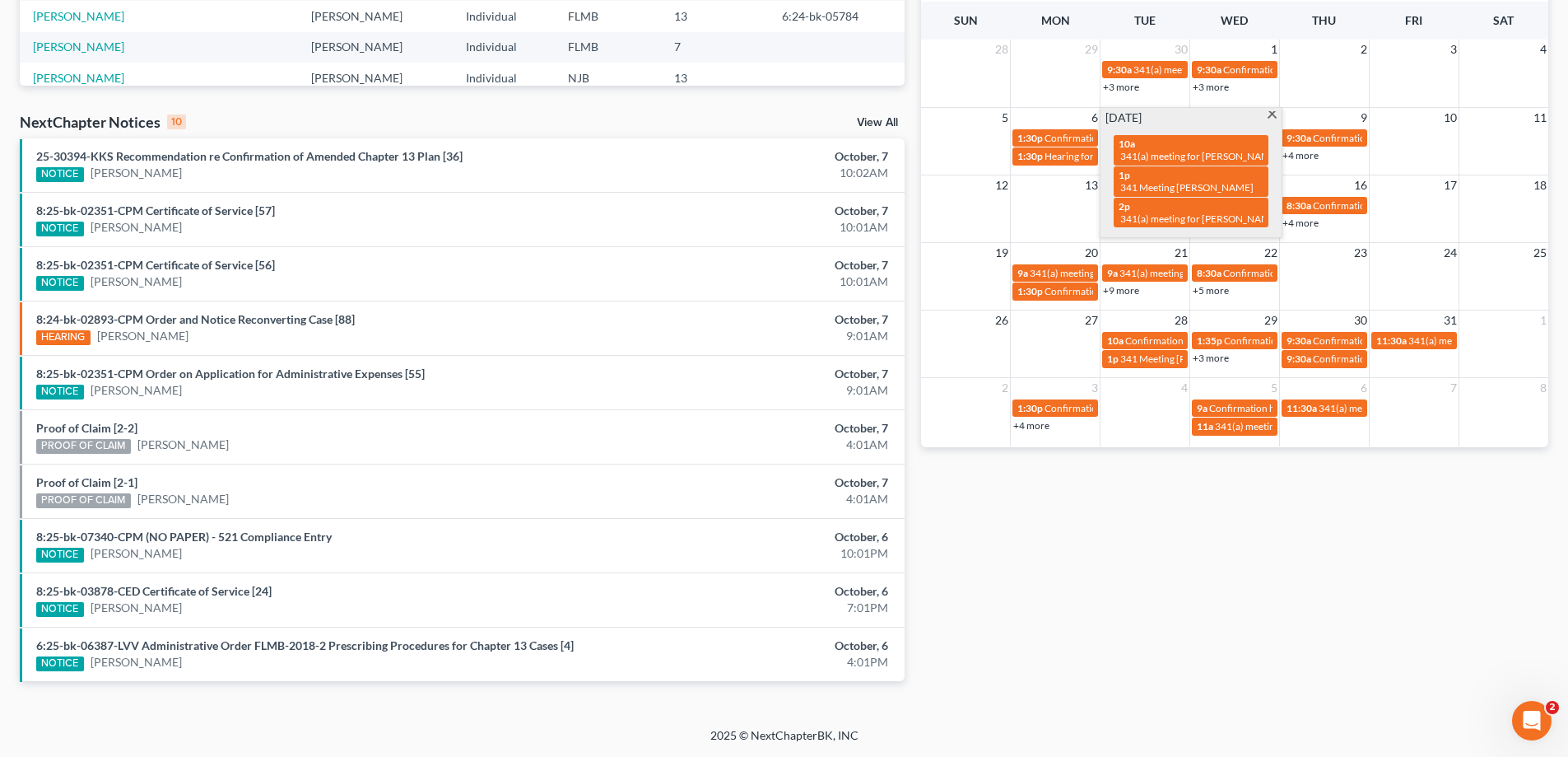
drag, startPoint x: 289, startPoint y: 756, endPoint x: 597, endPoint y: 653, distance: 324.8
click at [566, 671] on div "NOTICE [PERSON_NAME]" at bounding box center [317, 663] width 562 height 18
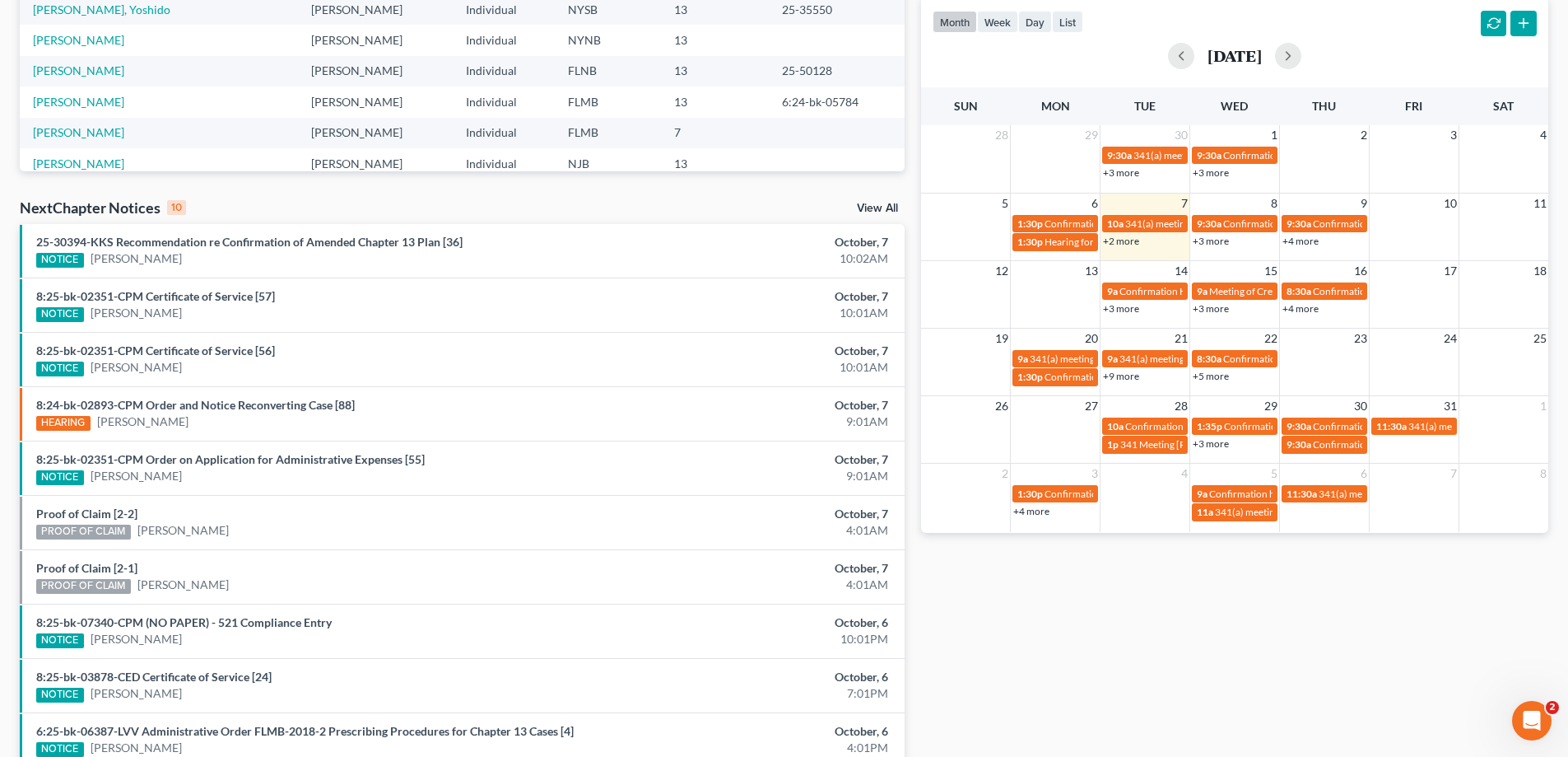
scroll to position [263, 0]
